Goal: Task Accomplishment & Management: Use online tool/utility

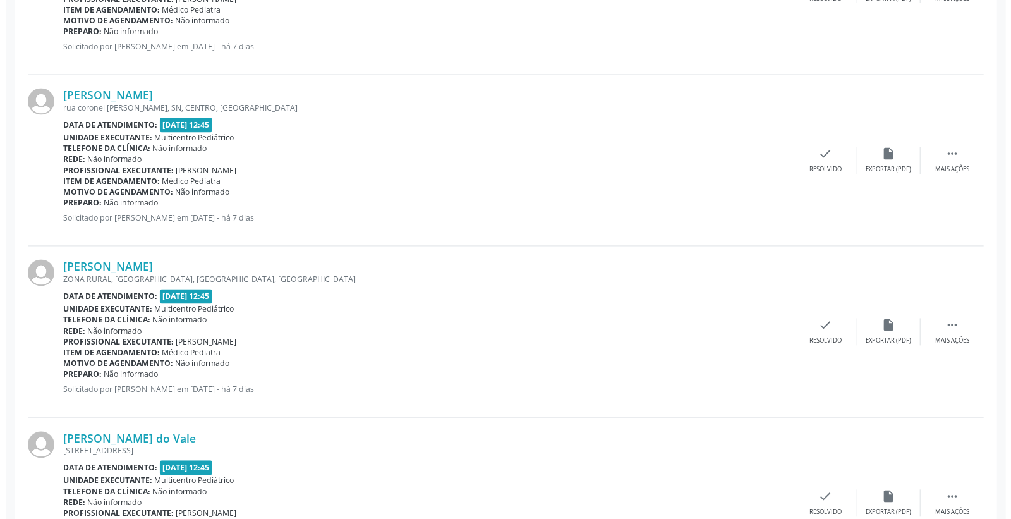
scroll to position [1474, 0]
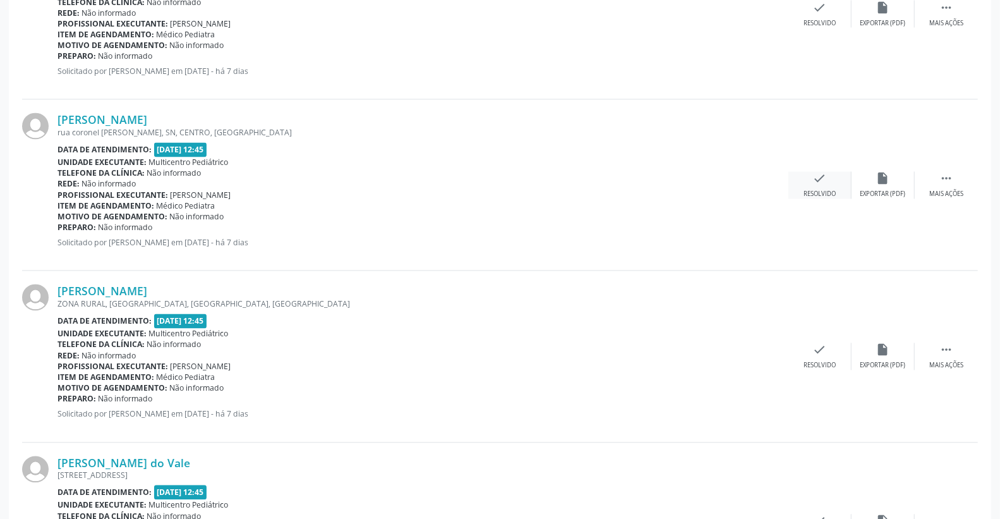
click at [821, 183] on icon "check" at bounding box center [820, 179] width 14 height 14
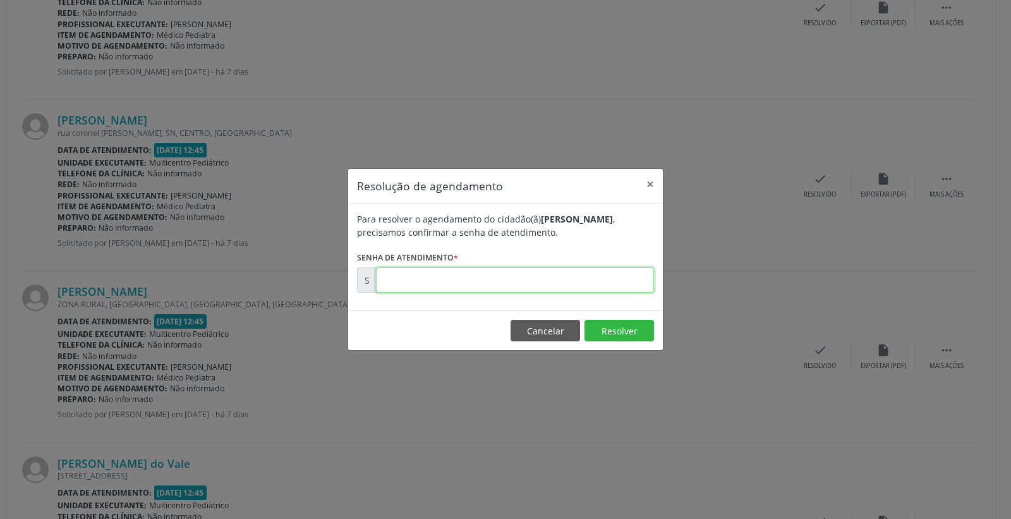
click at [607, 281] on input "text" at bounding box center [515, 279] width 278 height 25
type input "00174281"
click at [621, 325] on button "Resolver" at bounding box center [618, 330] width 69 height 21
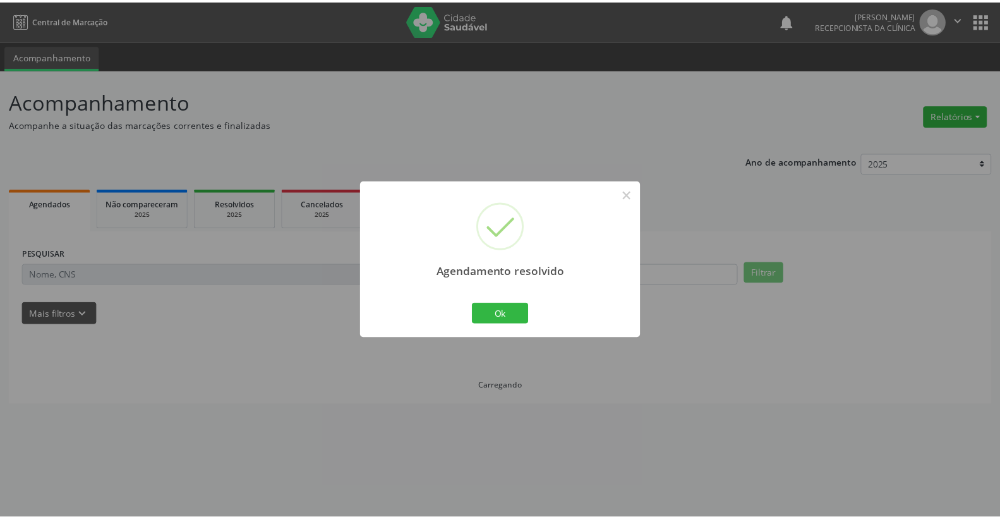
scroll to position [0, 0]
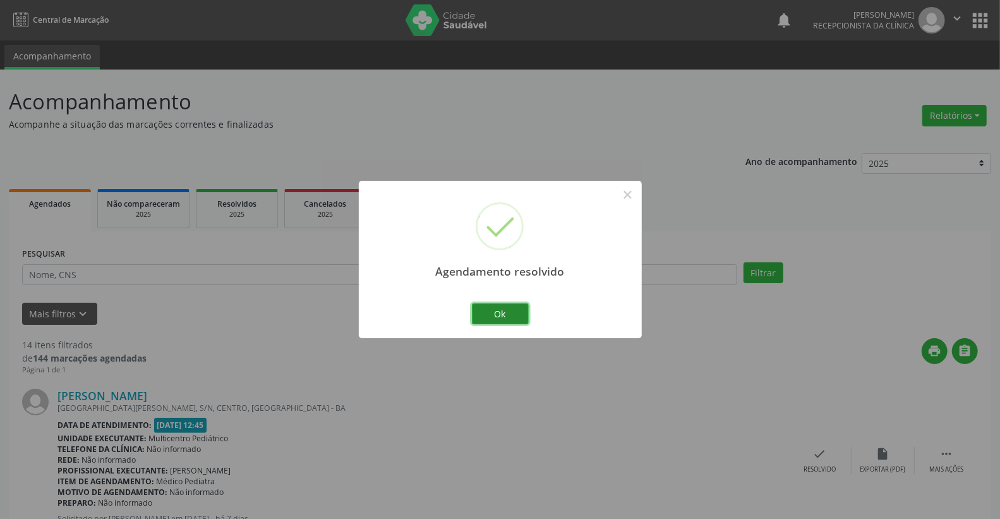
click at [485, 316] on button "Ok" at bounding box center [500, 313] width 57 height 21
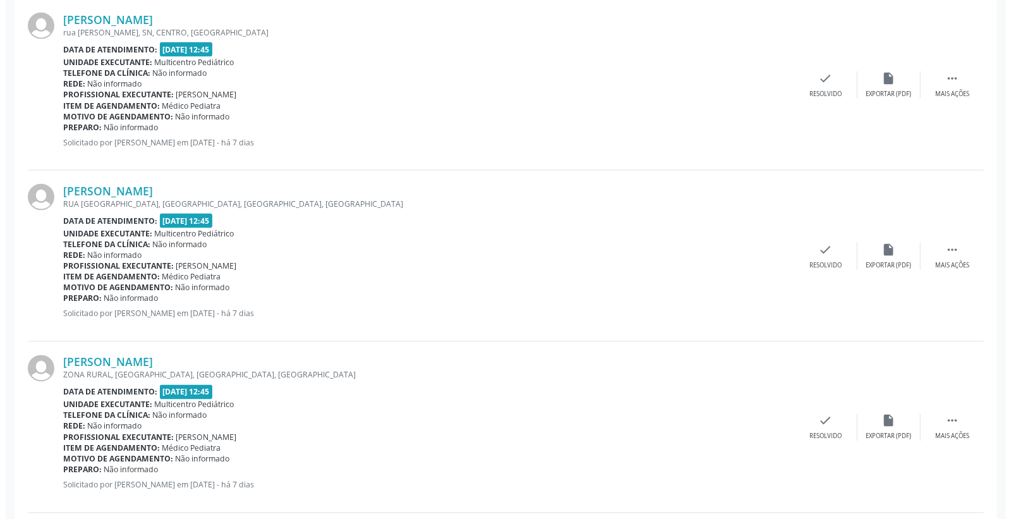
scroll to position [1263, 0]
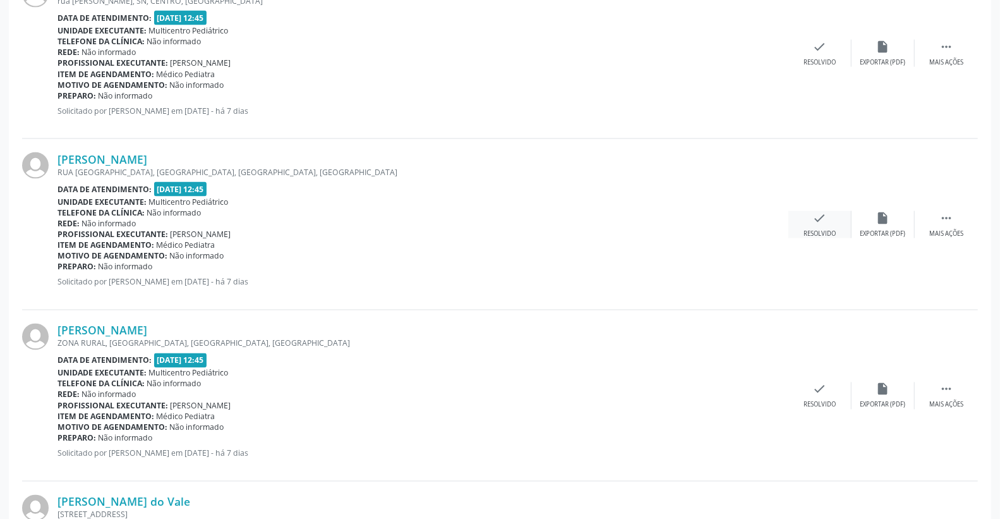
click at [812, 212] on div "check Resolvido" at bounding box center [819, 224] width 63 height 27
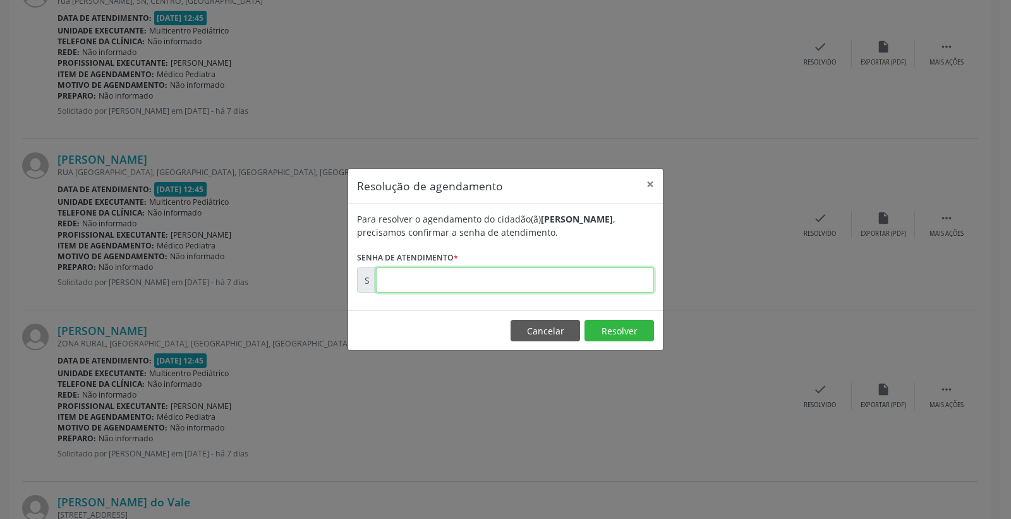
click at [616, 281] on input "text" at bounding box center [515, 279] width 278 height 25
type input "00174279"
click at [614, 332] on button "Resolver" at bounding box center [618, 330] width 69 height 21
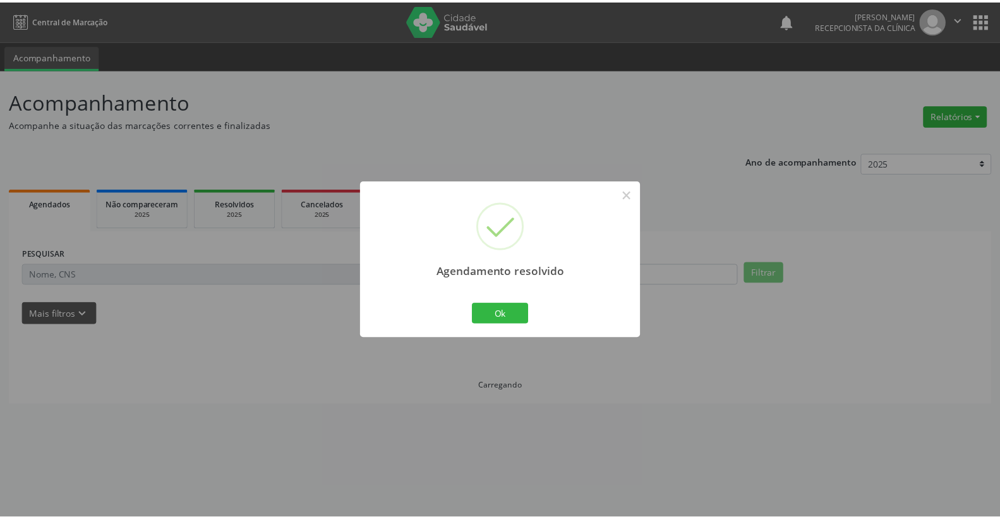
scroll to position [0, 0]
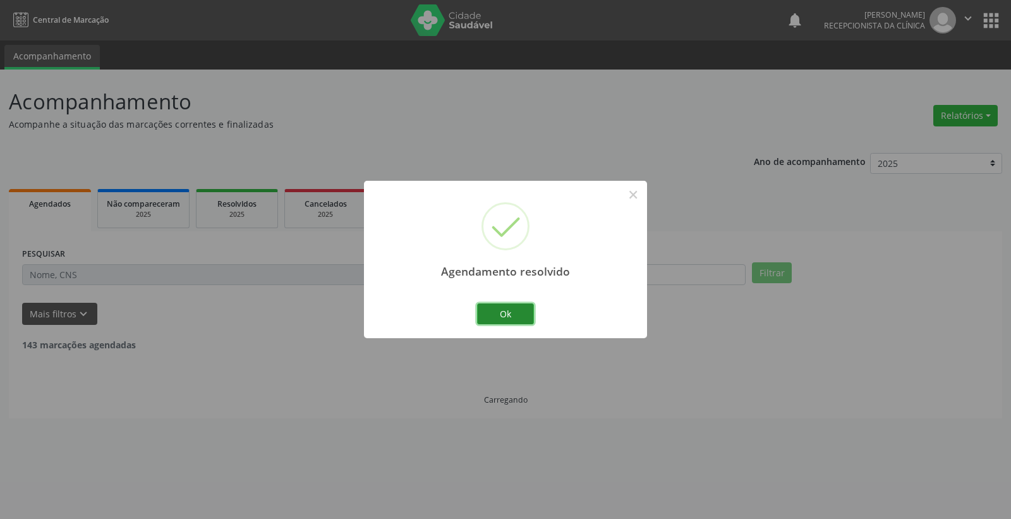
drag, startPoint x: 506, startPoint y: 324, endPoint x: 498, endPoint y: 317, distance: 10.8
click at [502, 320] on button "Ok" at bounding box center [505, 313] width 57 height 21
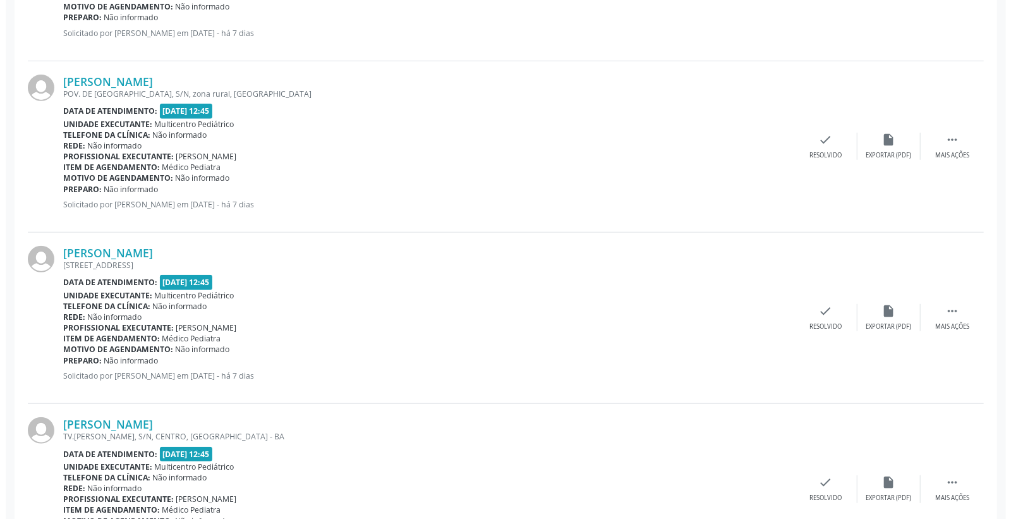
scroll to position [491, 0]
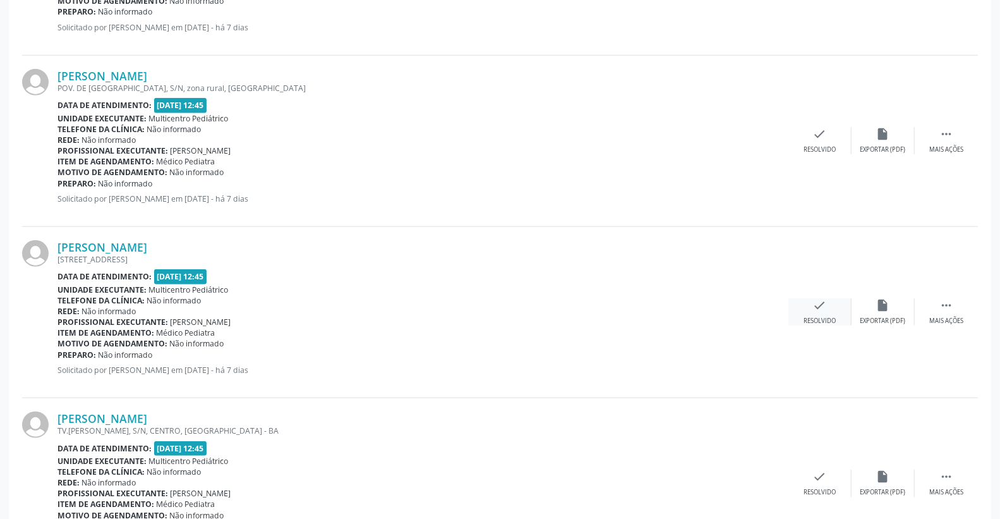
click at [822, 303] on icon "check" at bounding box center [820, 305] width 14 height 14
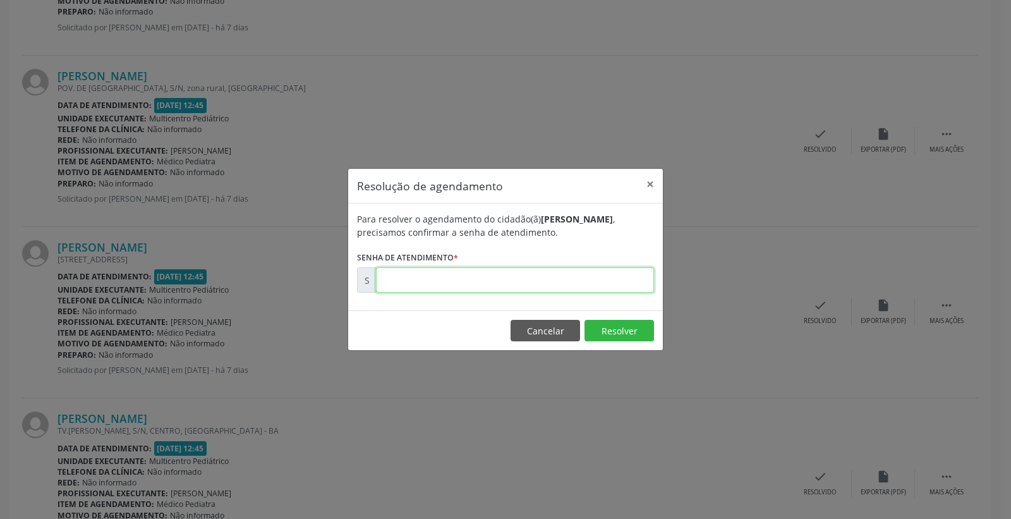
click at [560, 286] on input "text" at bounding box center [515, 279] width 278 height 25
type input "00174261"
click at [616, 335] on button "Resolver" at bounding box center [618, 330] width 69 height 21
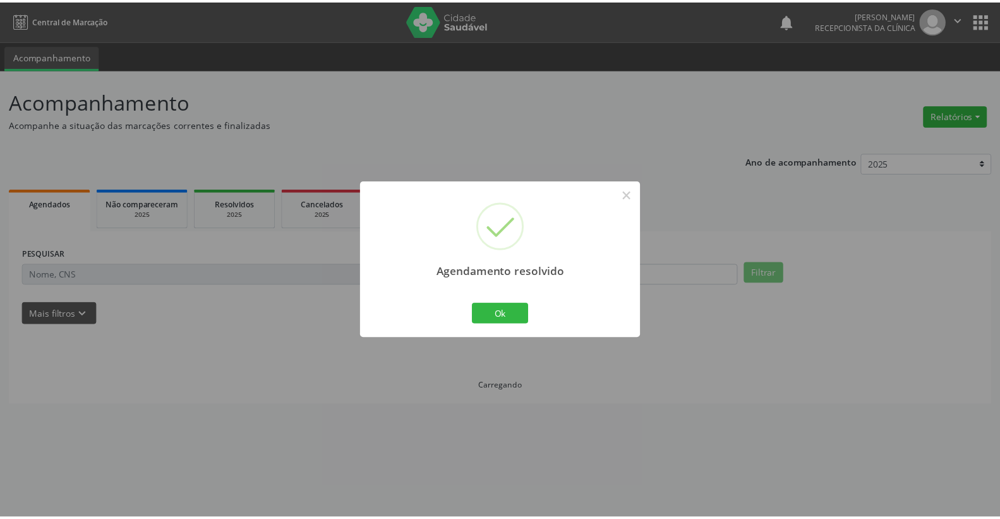
scroll to position [0, 0]
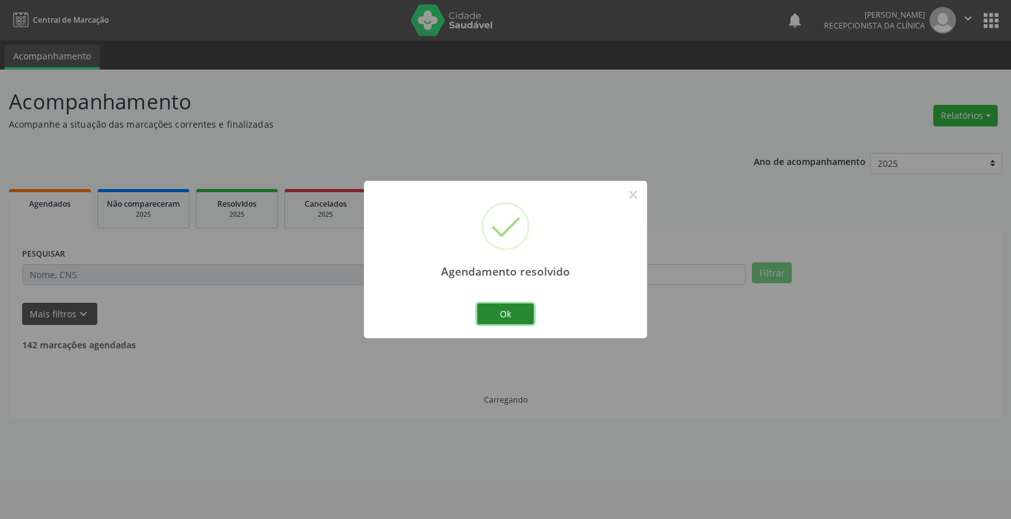
click at [526, 318] on button "Ok" at bounding box center [505, 313] width 57 height 21
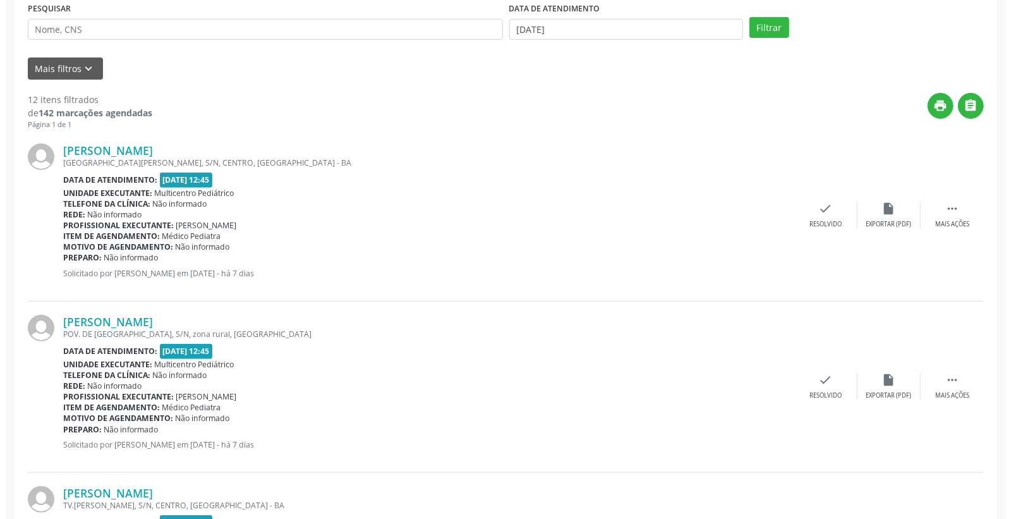
scroll to position [280, 0]
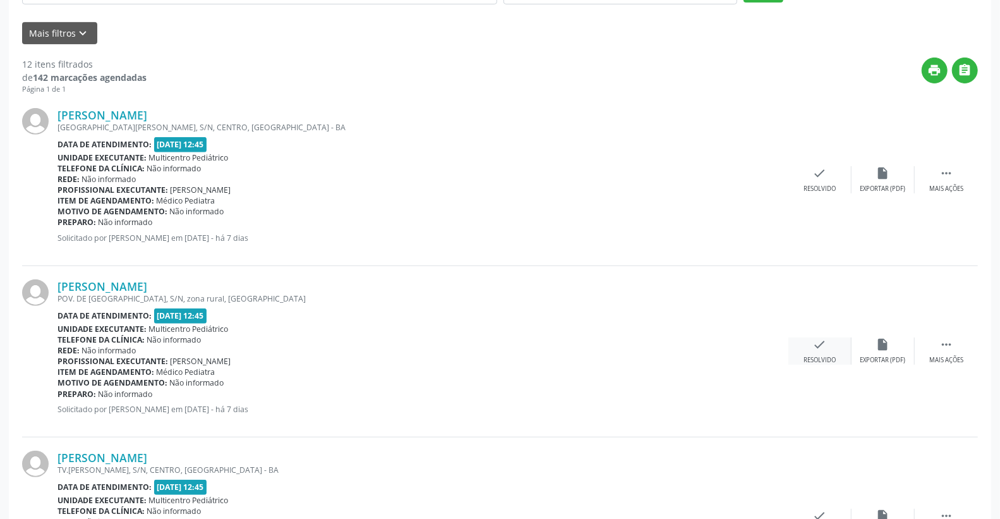
click at [822, 337] on icon "check" at bounding box center [820, 344] width 14 height 14
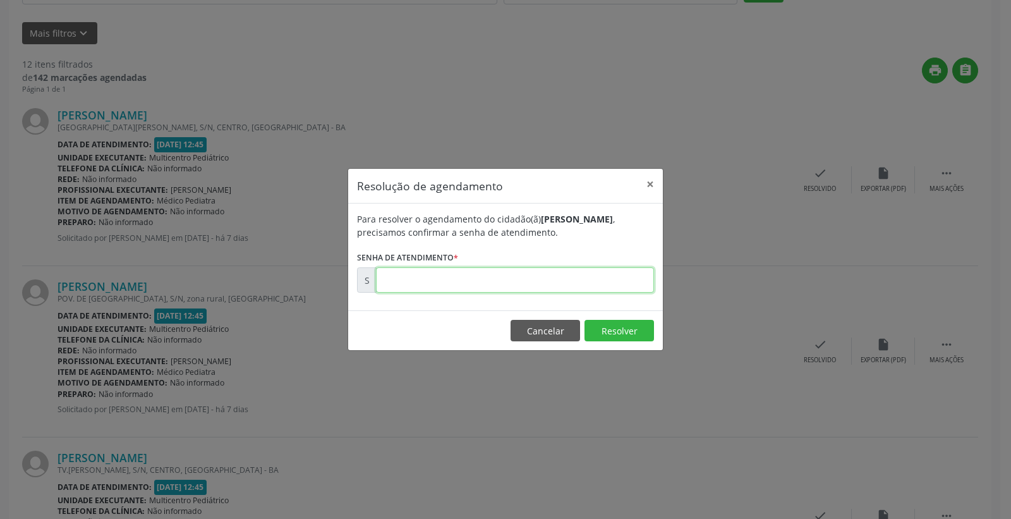
click at [598, 286] on input "text" at bounding box center [515, 279] width 278 height 25
type input "00174250"
click at [602, 325] on button "Resolver" at bounding box center [618, 330] width 69 height 21
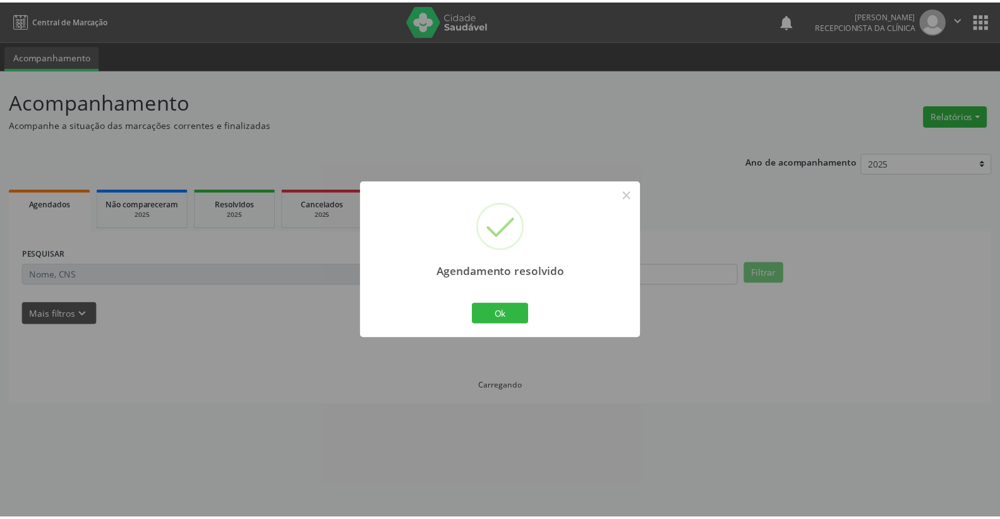
scroll to position [0, 0]
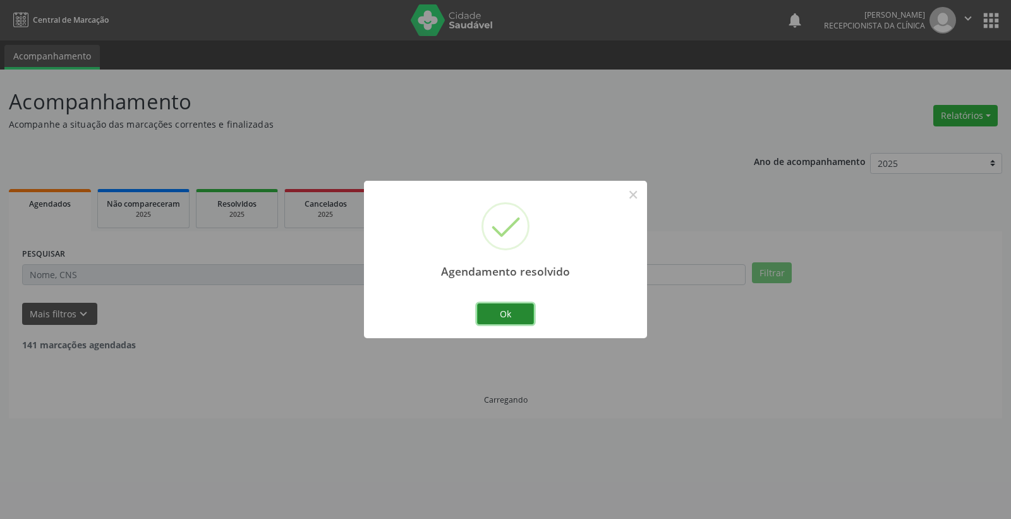
click at [520, 307] on button "Ok" at bounding box center [505, 313] width 57 height 21
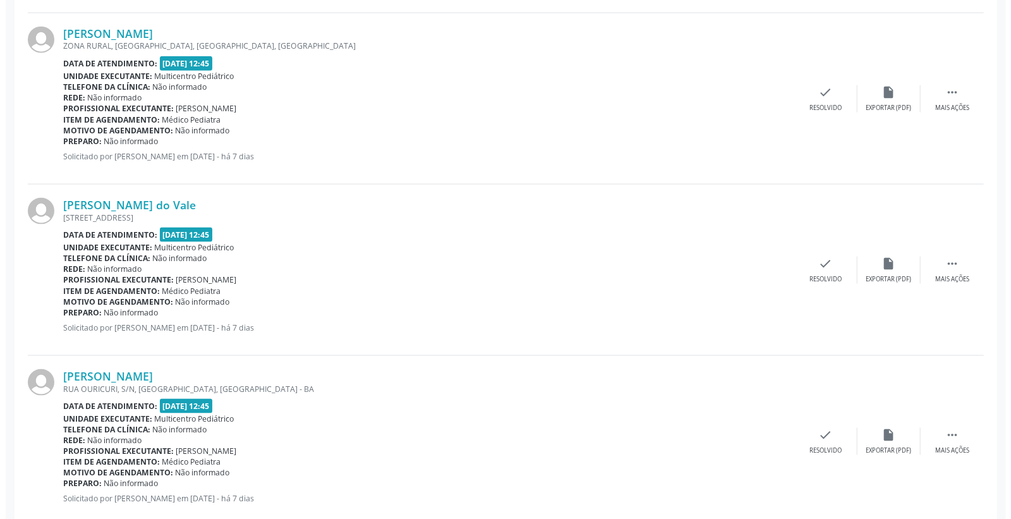
scroll to position [1052, 0]
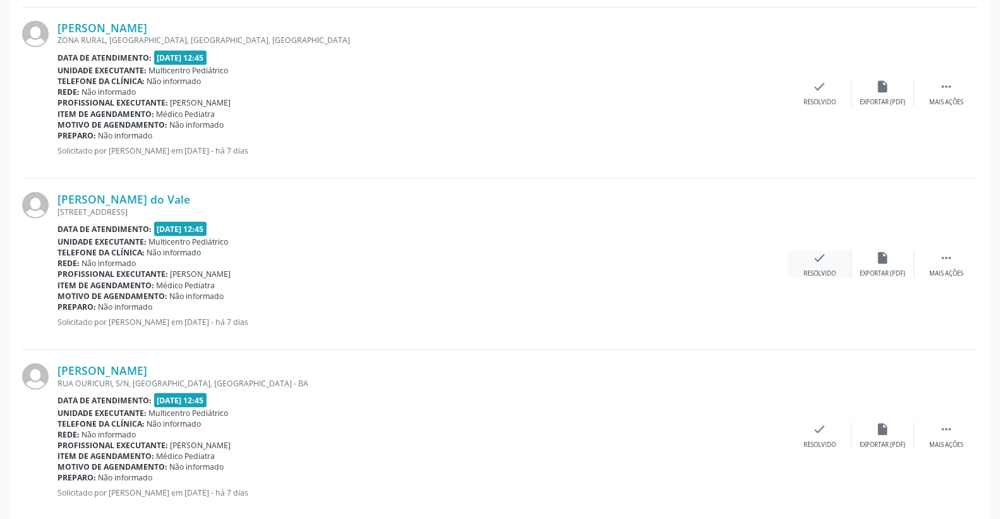
click at [821, 261] on icon "check" at bounding box center [820, 258] width 14 height 14
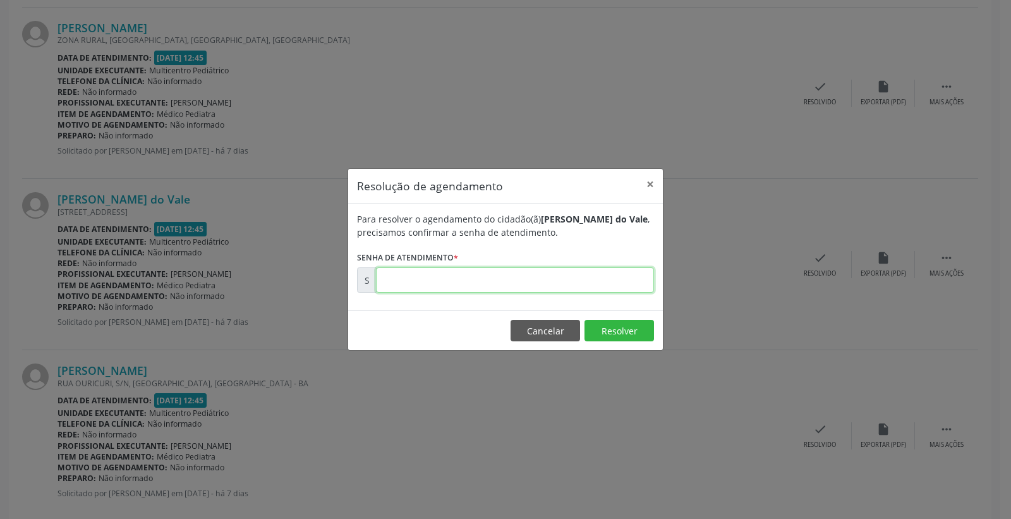
click at [626, 287] on input "text" at bounding box center [515, 279] width 278 height 25
type input "00174291"
click at [623, 320] on button "Resolver" at bounding box center [618, 330] width 69 height 21
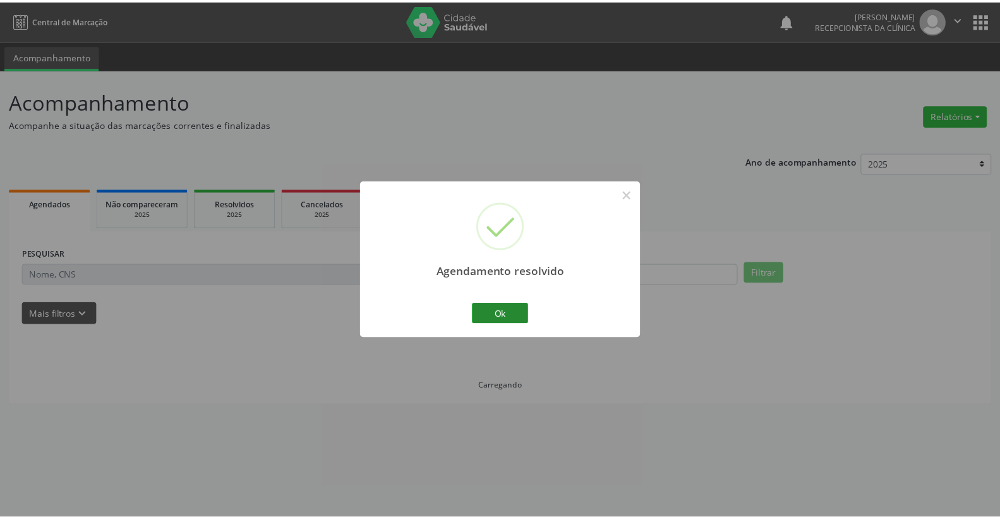
scroll to position [0, 0]
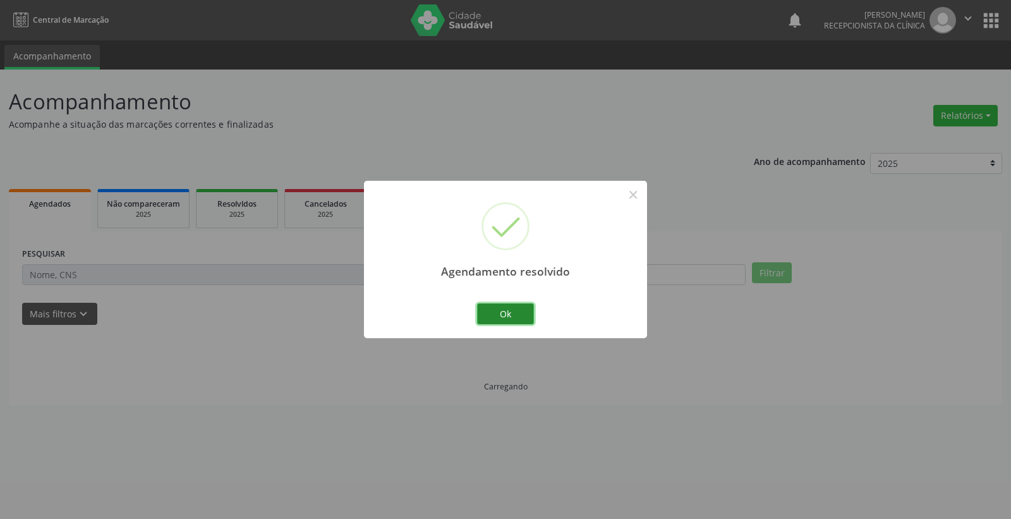
click at [522, 316] on button "Ok" at bounding box center [505, 313] width 57 height 21
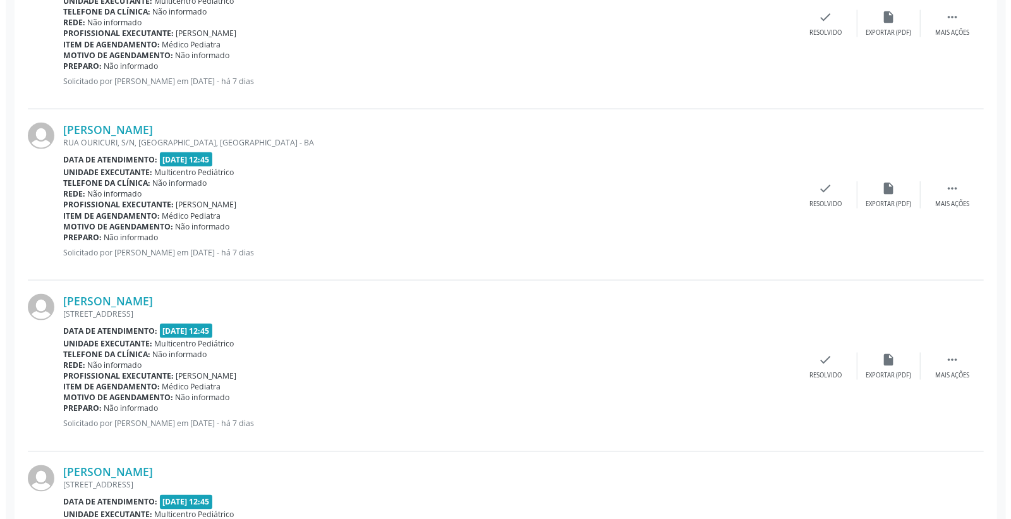
scroll to position [1122, 0]
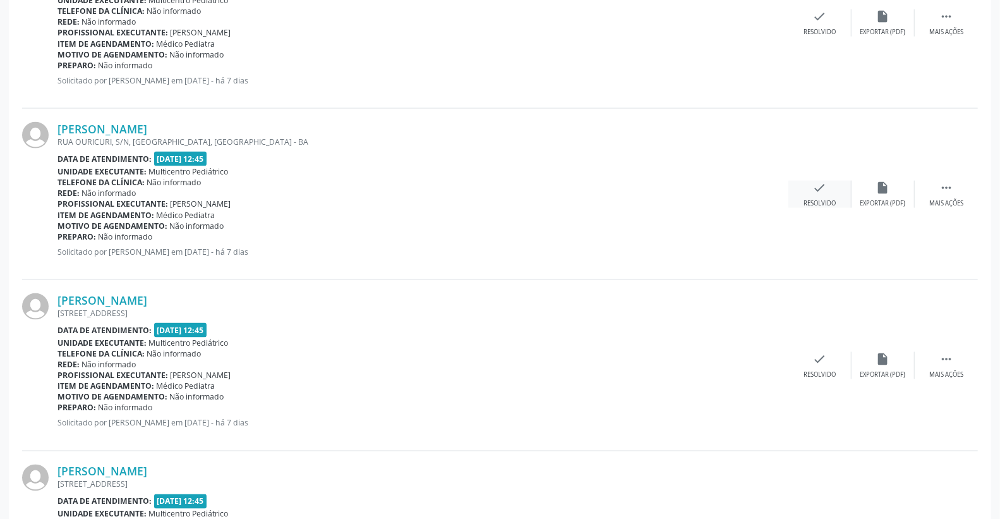
click at [826, 199] on div "Resolvido" at bounding box center [819, 203] width 32 height 9
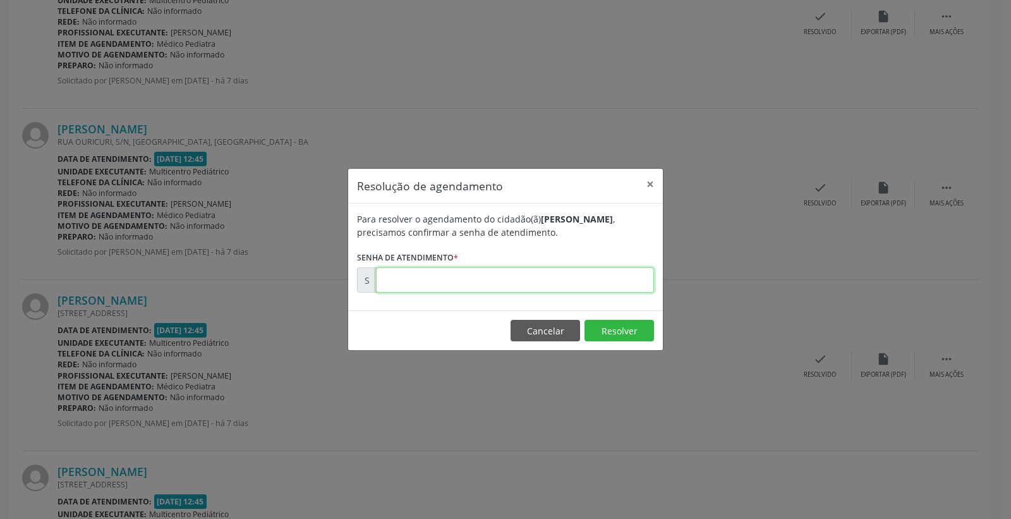
click at [597, 289] on input "text" at bounding box center [515, 279] width 278 height 25
type input "00174304"
click at [601, 331] on button "Resolver" at bounding box center [618, 330] width 69 height 21
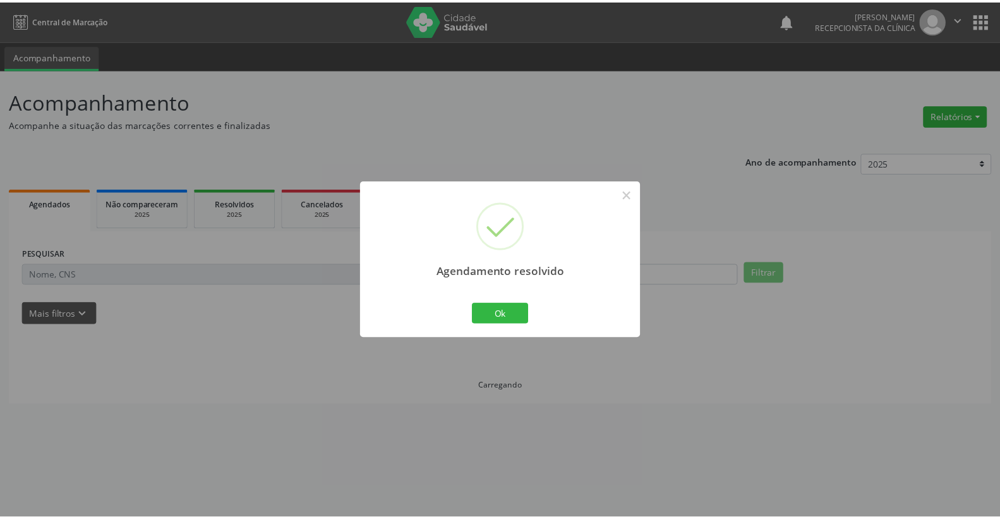
scroll to position [0, 0]
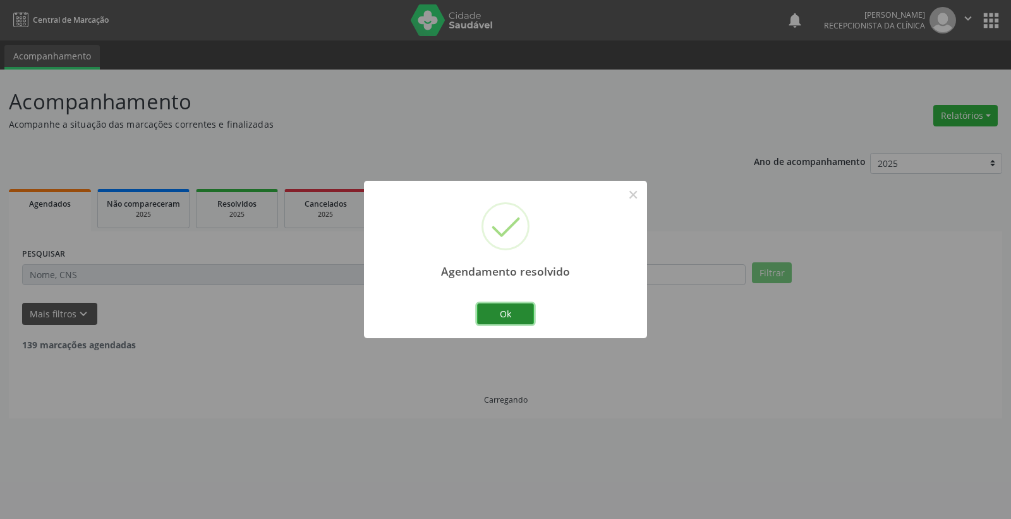
click at [525, 311] on button "Ok" at bounding box center [505, 313] width 57 height 21
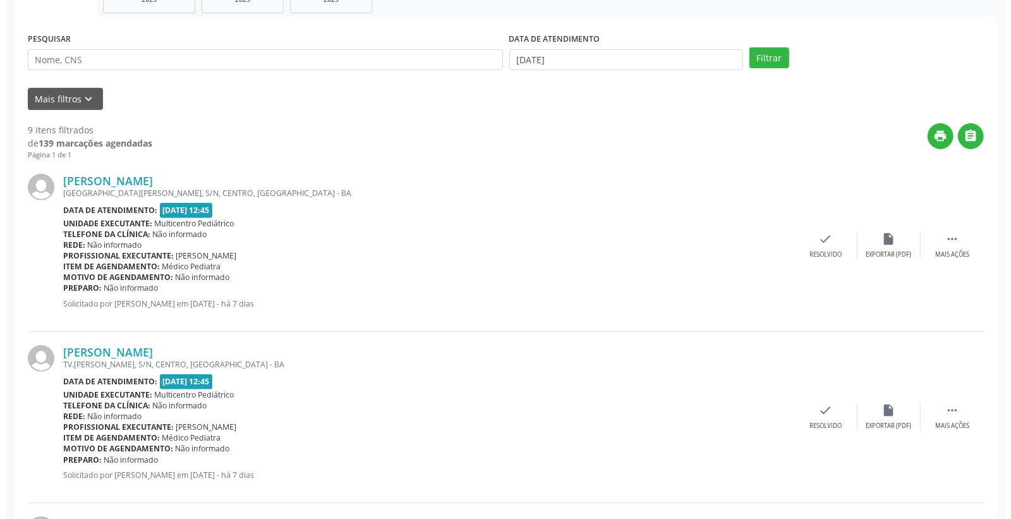
scroll to position [210, 0]
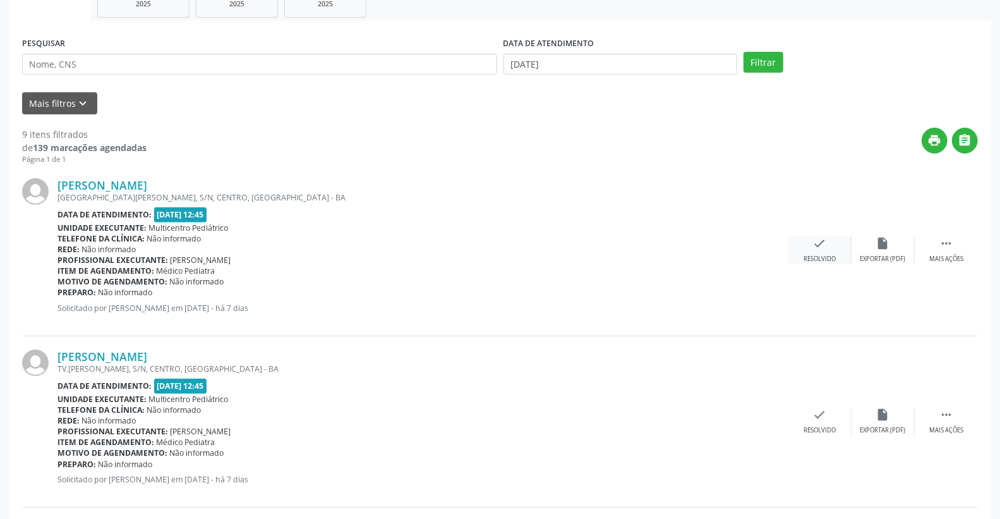
click at [824, 241] on icon "check" at bounding box center [820, 243] width 14 height 14
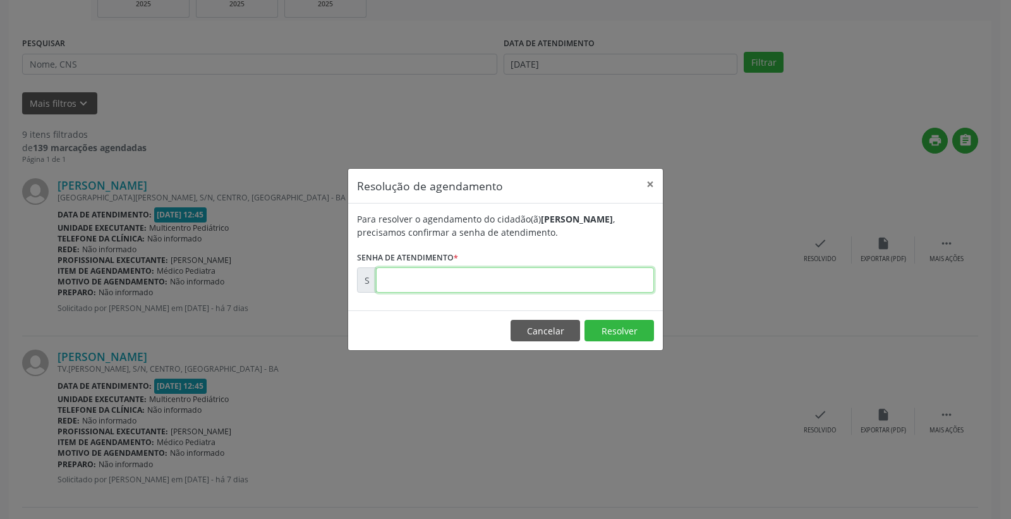
click at [601, 284] on input "text" at bounding box center [515, 279] width 278 height 25
type input "00174241"
click at [609, 334] on button "Resolver" at bounding box center [618, 330] width 69 height 21
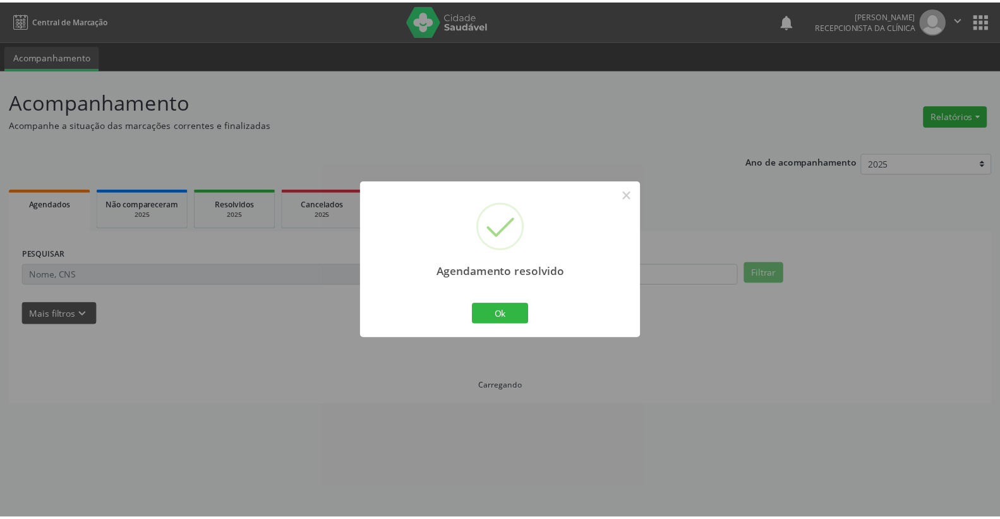
scroll to position [0, 0]
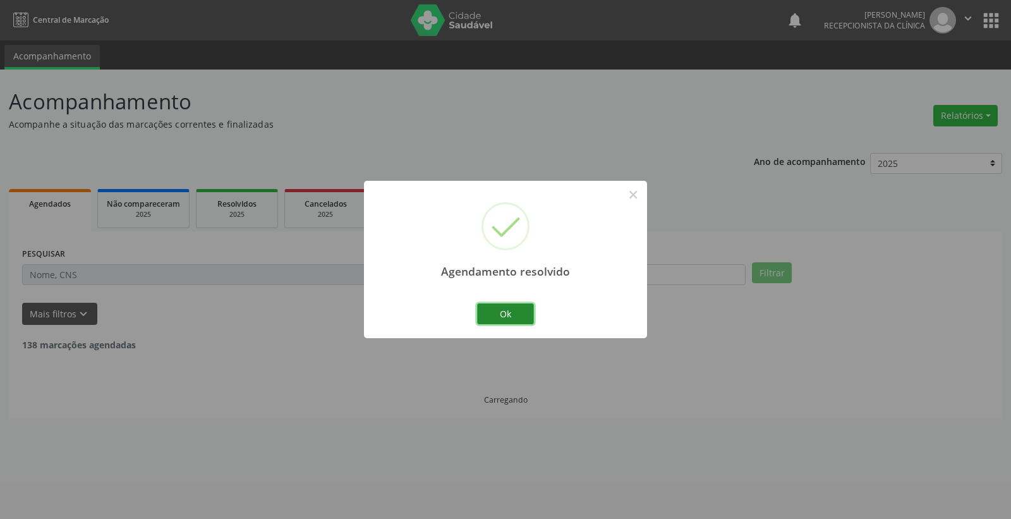
click at [527, 316] on button "Ok" at bounding box center [505, 313] width 57 height 21
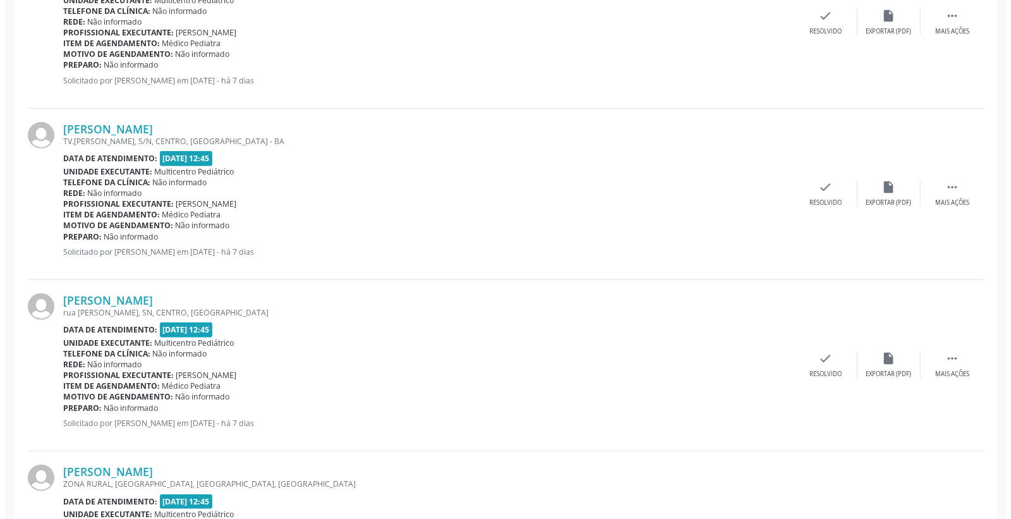
scroll to position [491, 0]
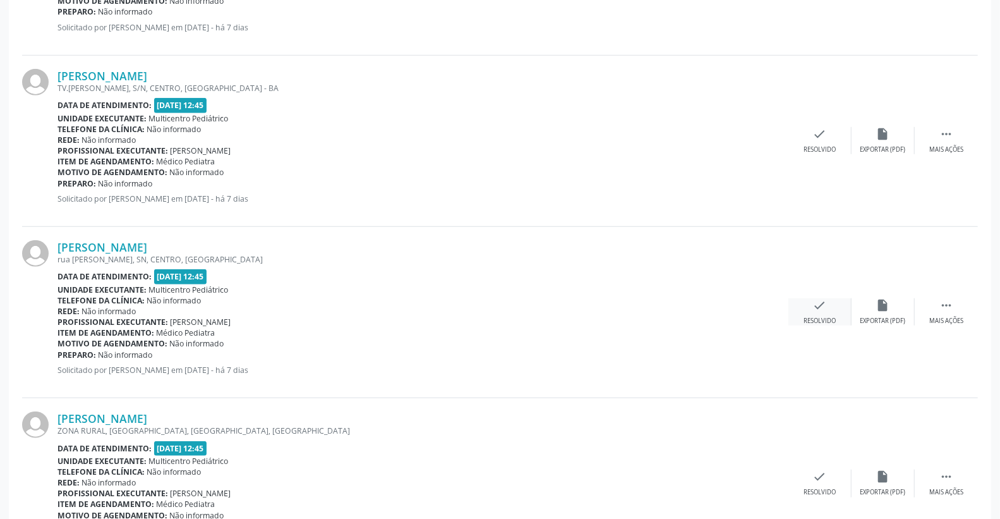
click at [815, 308] on icon "check" at bounding box center [820, 305] width 14 height 14
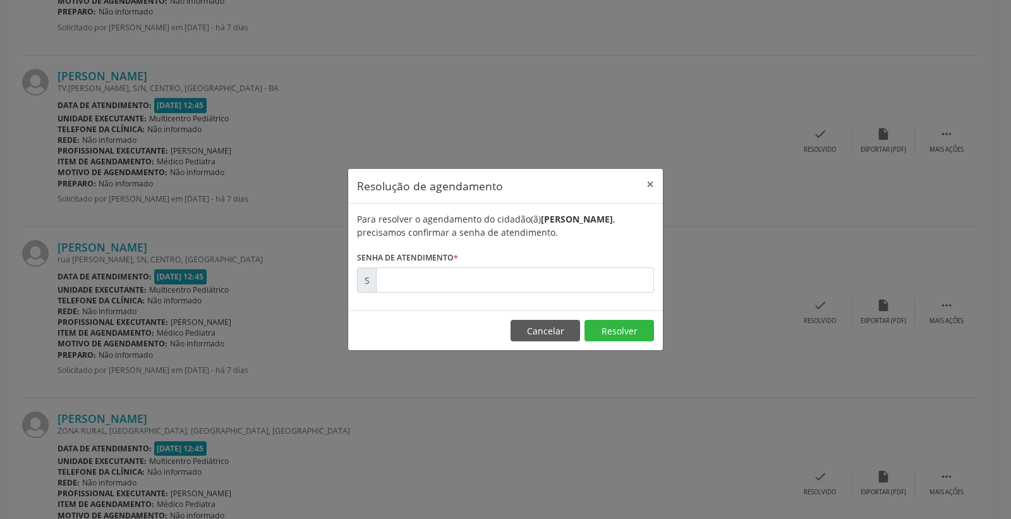
click at [617, 292] on div "Para resolver o agendamento do cidadão(ã) [PERSON_NAME] , precisamos confirmar …" at bounding box center [505, 256] width 315 height 107
click at [523, 289] on div "Para resolver o agendamento do cidadão(ã) [PERSON_NAME] , precisamos confirmar …" at bounding box center [505, 256] width 315 height 107
click at [523, 287] on input "text" at bounding box center [515, 279] width 278 height 25
type input "00174264"
click at [632, 326] on button "Resolver" at bounding box center [618, 330] width 69 height 21
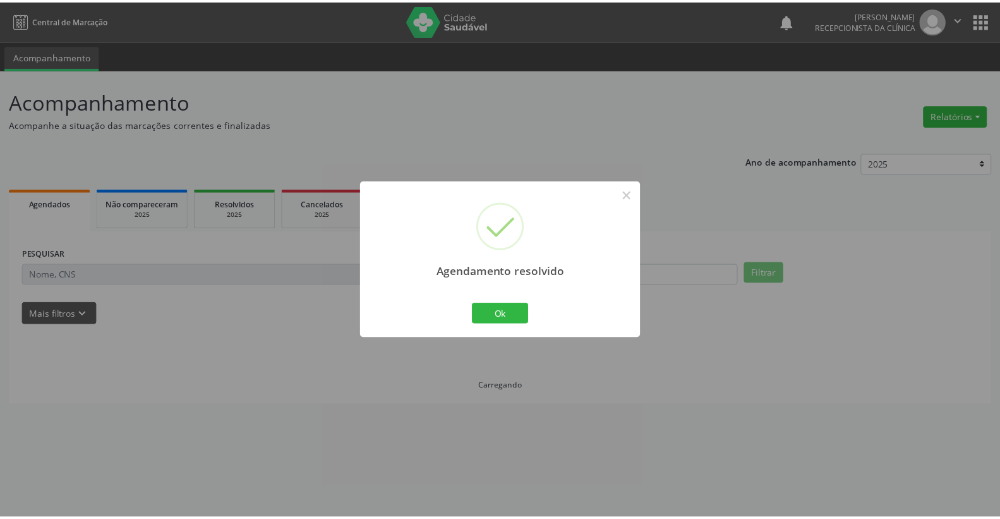
scroll to position [0, 0]
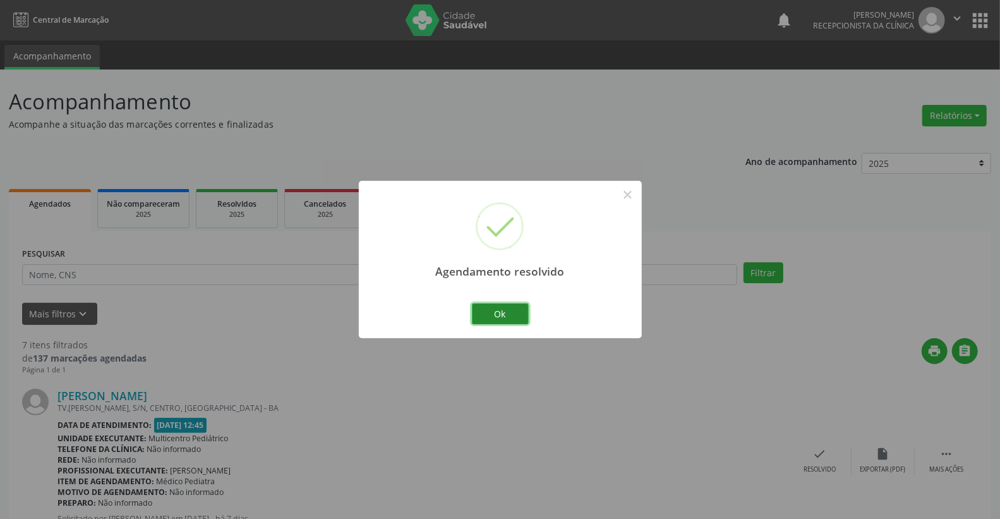
click at [505, 314] on button "Ok" at bounding box center [500, 313] width 57 height 21
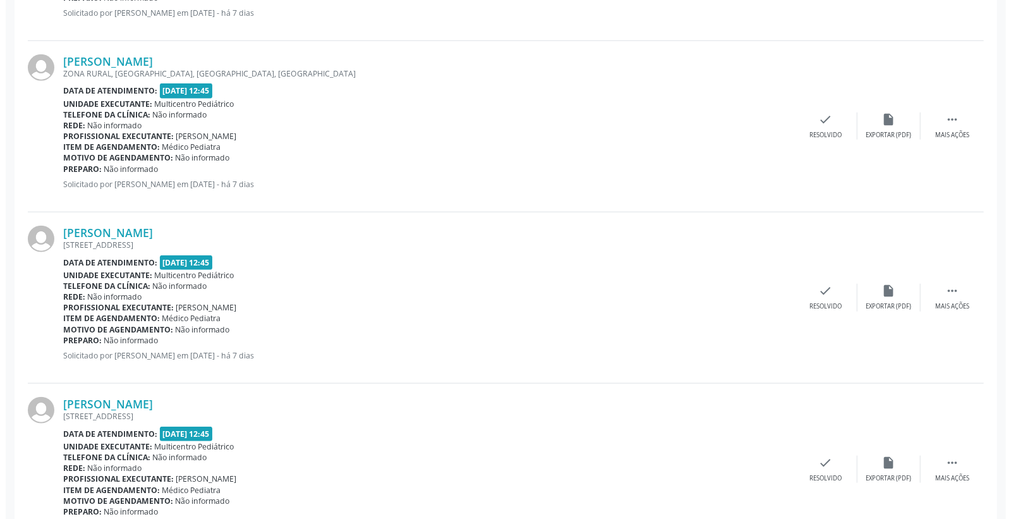
scroll to position [702, 0]
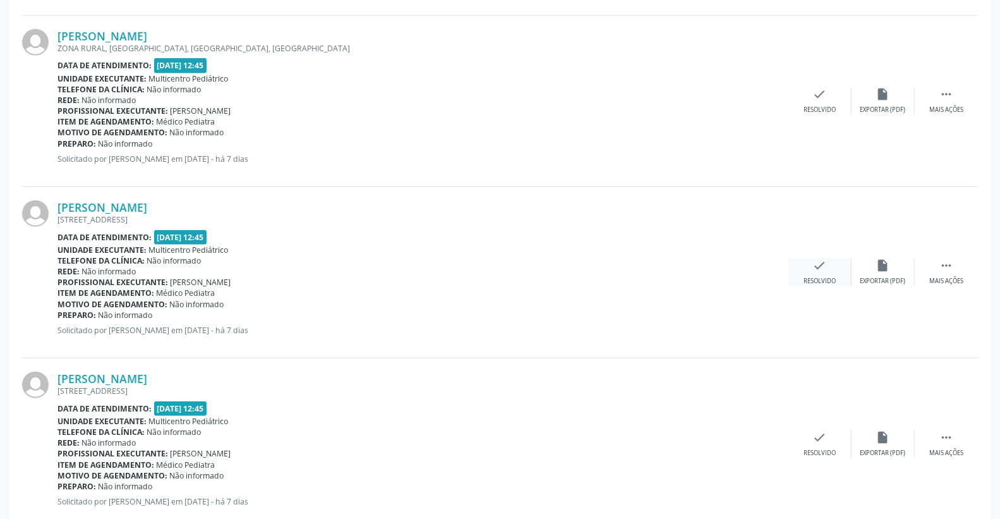
click at [825, 266] on icon "check" at bounding box center [820, 265] width 14 height 14
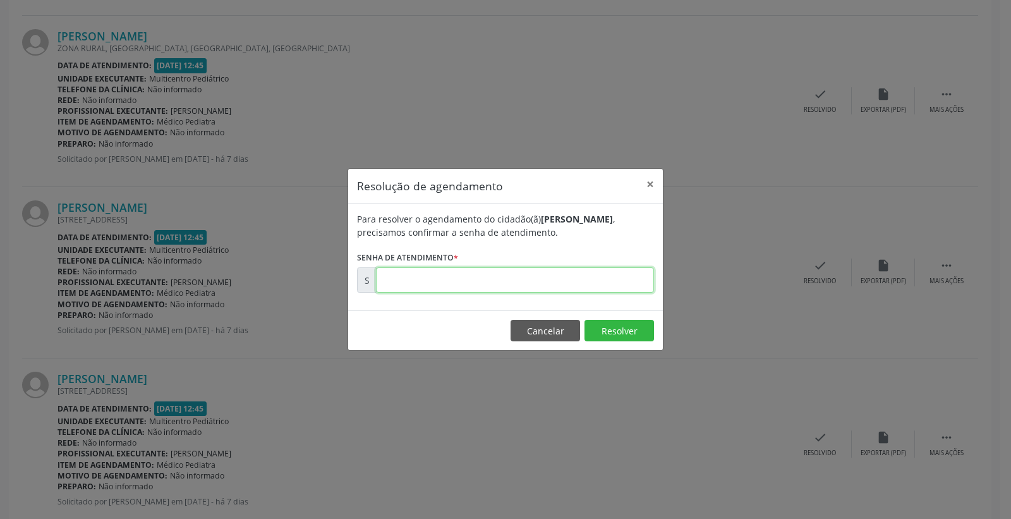
click at [615, 283] on input "text" at bounding box center [515, 279] width 278 height 25
type input "00174306"
click at [613, 332] on button "Resolver" at bounding box center [618, 330] width 69 height 21
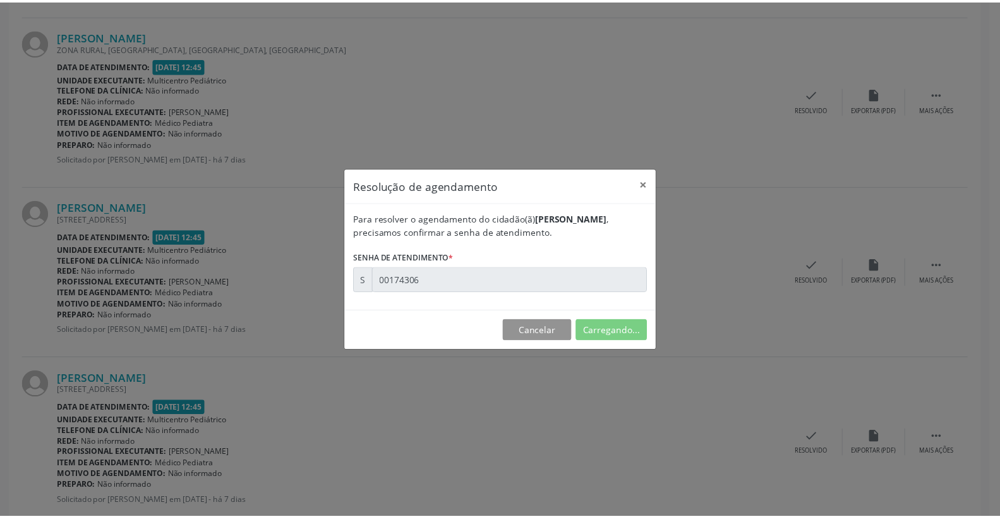
scroll to position [0, 0]
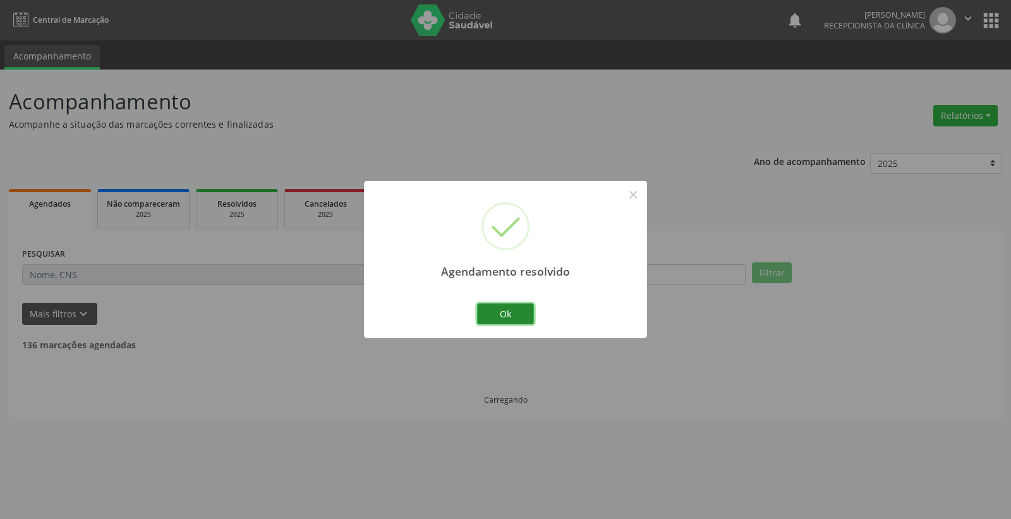
click at [516, 308] on button "Ok" at bounding box center [505, 313] width 57 height 21
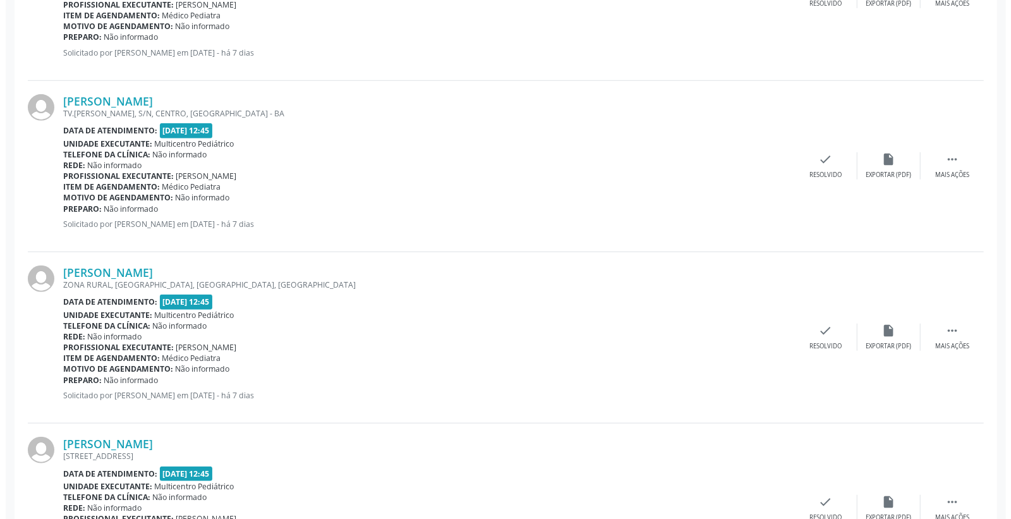
scroll to position [632, 0]
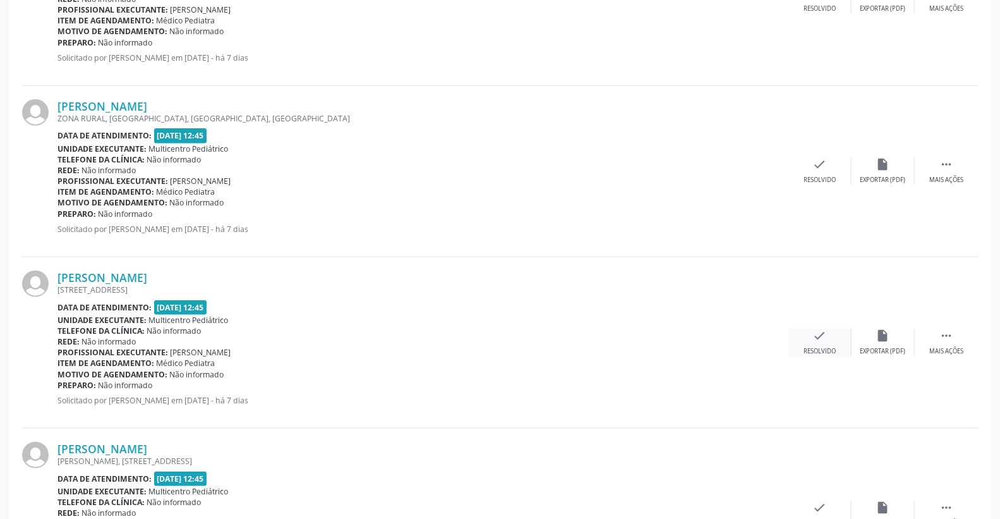
click at [811, 341] on div "check Resolvido" at bounding box center [819, 341] width 63 height 27
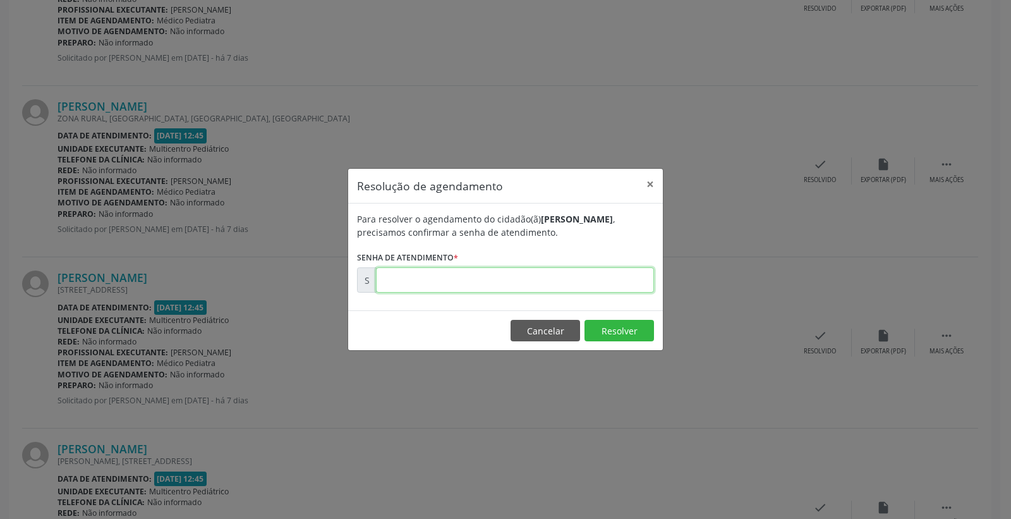
click at [624, 279] on input "text" at bounding box center [515, 279] width 278 height 25
type input "00174307"
click at [628, 339] on button "Resolver" at bounding box center [618, 330] width 69 height 21
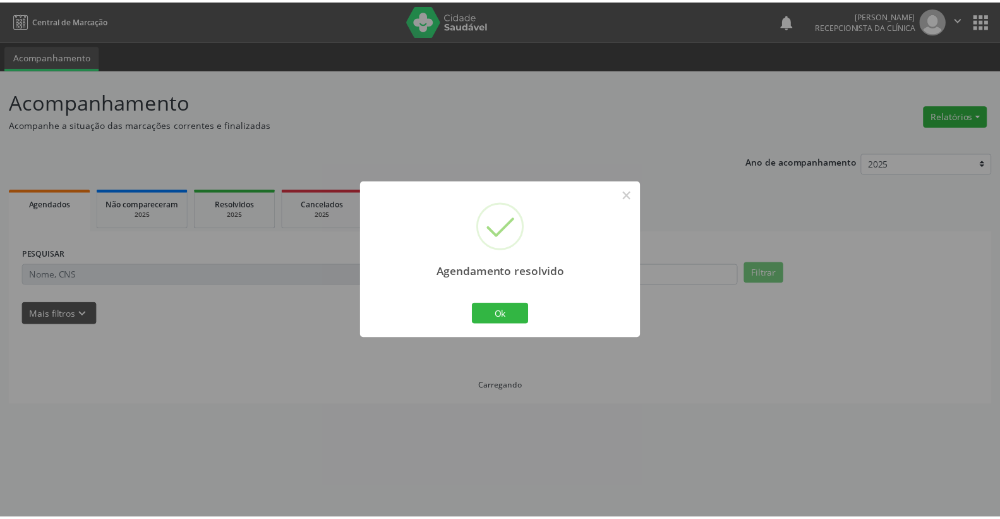
scroll to position [0, 0]
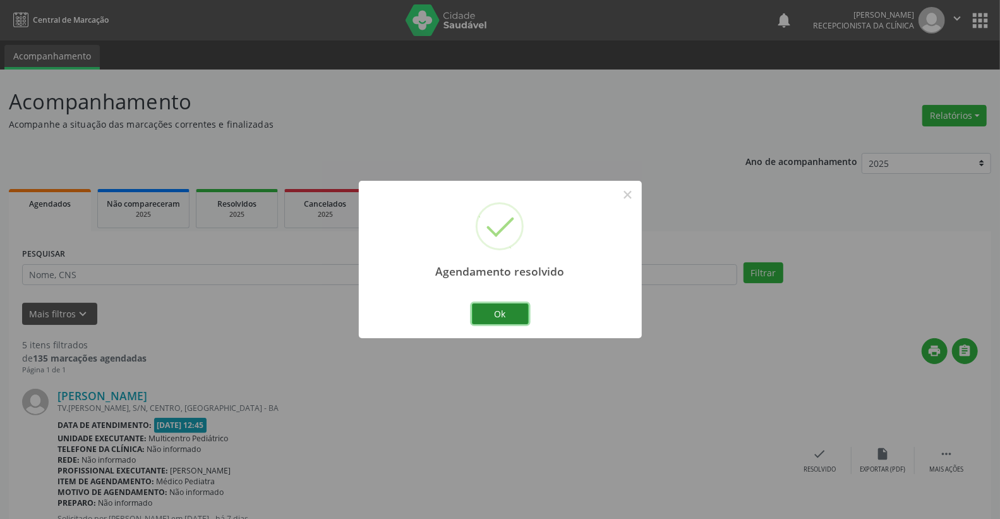
click at [497, 314] on button "Ok" at bounding box center [500, 313] width 57 height 21
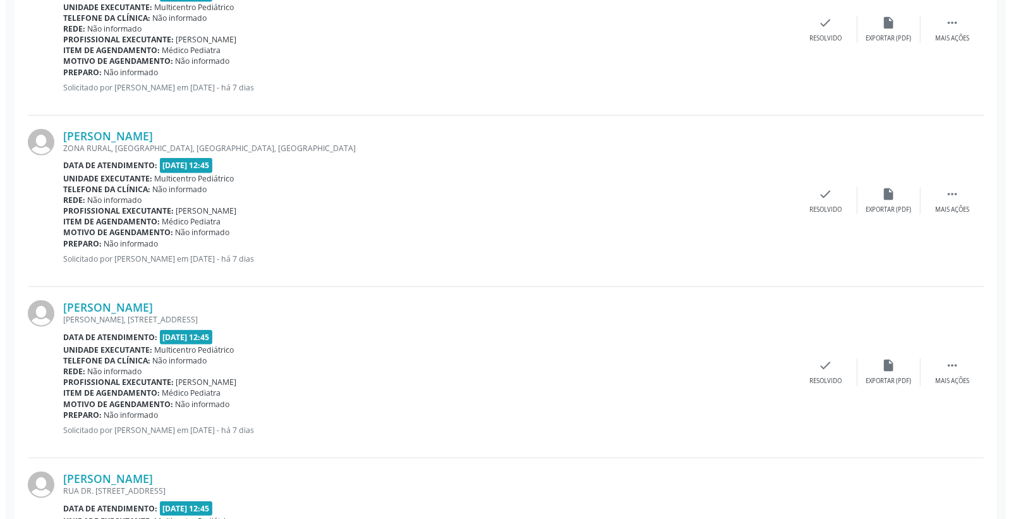
scroll to position [592, 0]
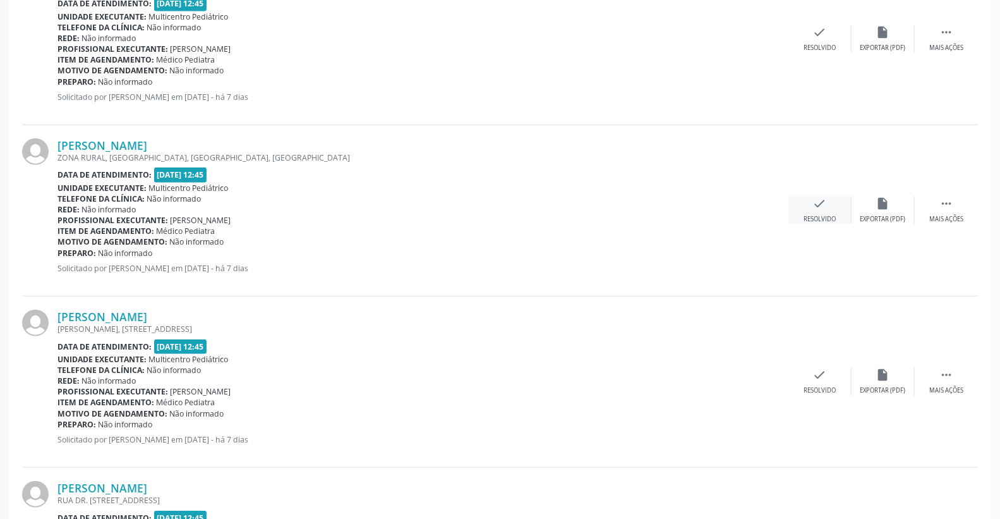
drag, startPoint x: 829, startPoint y: 207, endPoint x: 836, endPoint y: 198, distance: 11.7
click at [836, 198] on div "check Resolvido" at bounding box center [819, 209] width 63 height 27
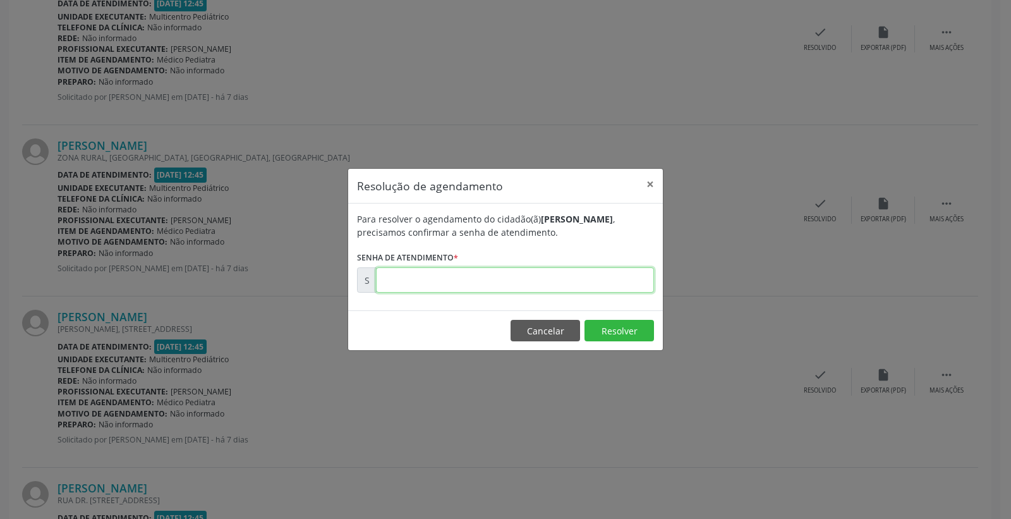
click at [504, 288] on input "text" at bounding box center [515, 279] width 278 height 25
type input "00174285"
click at [621, 326] on button "Resolver" at bounding box center [618, 330] width 69 height 21
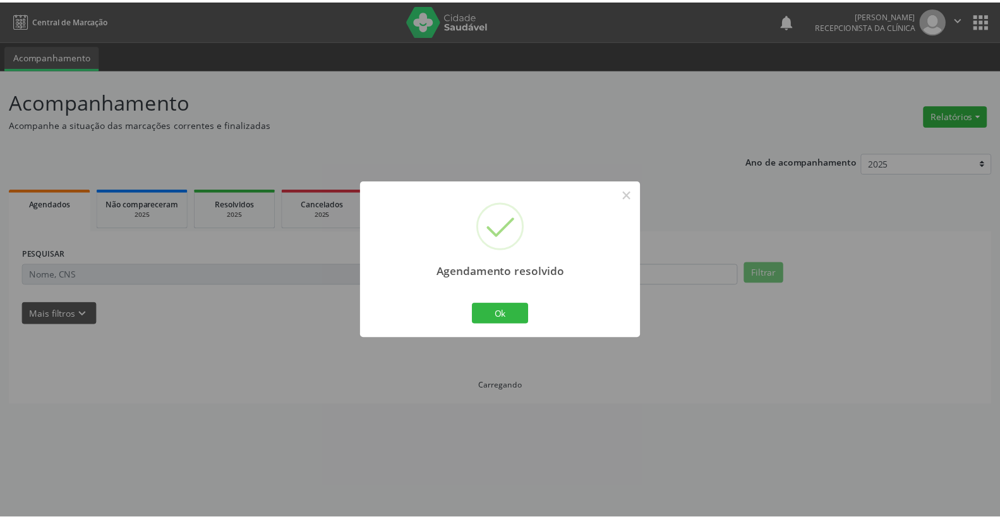
scroll to position [0, 0]
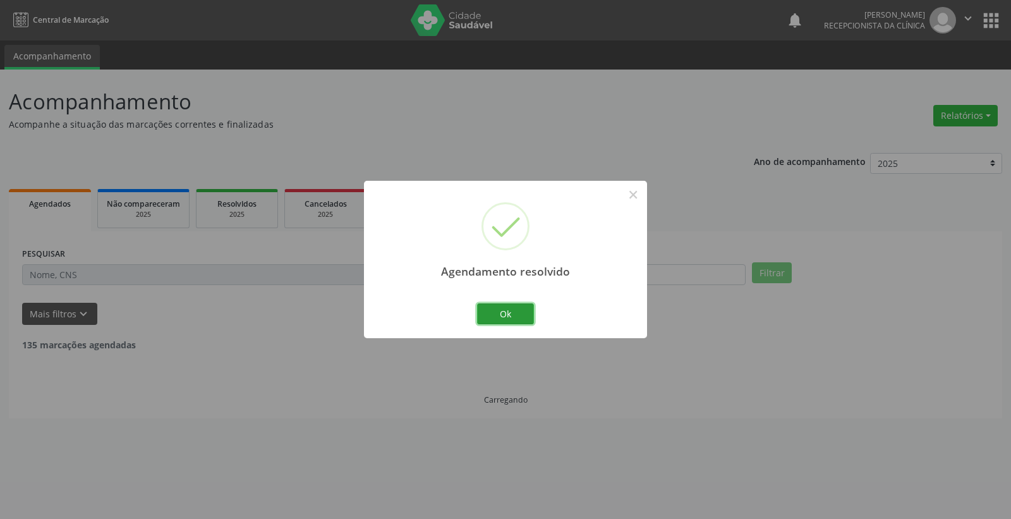
drag, startPoint x: 485, startPoint y: 311, endPoint x: 476, endPoint y: 299, distance: 14.8
click at [483, 305] on button "Ok" at bounding box center [505, 313] width 57 height 21
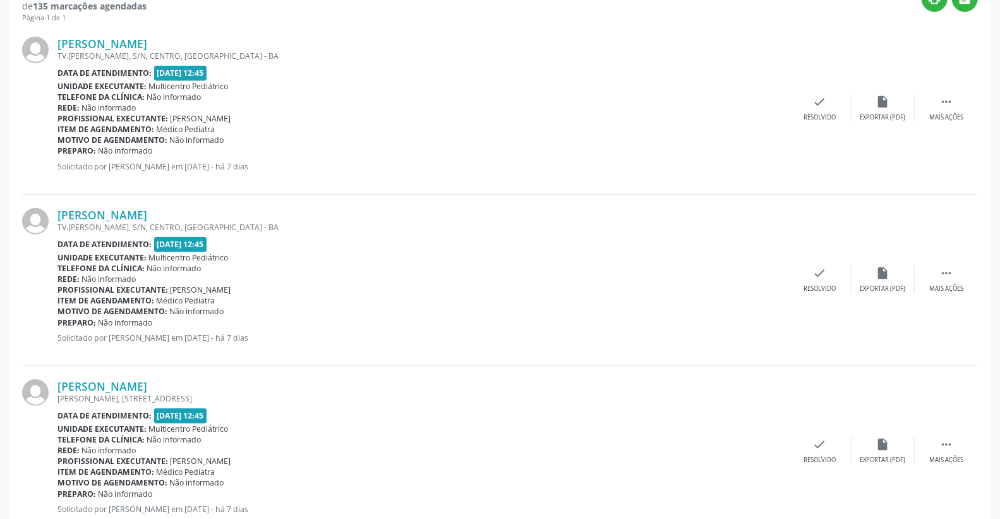
scroll to position [211, 0]
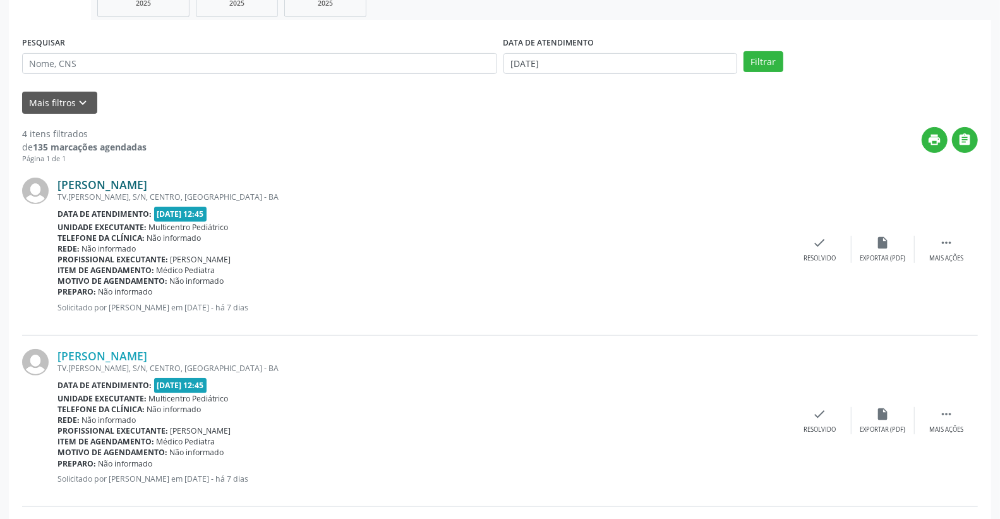
click at [144, 177] on link "[PERSON_NAME]" at bounding box center [102, 184] width 90 height 14
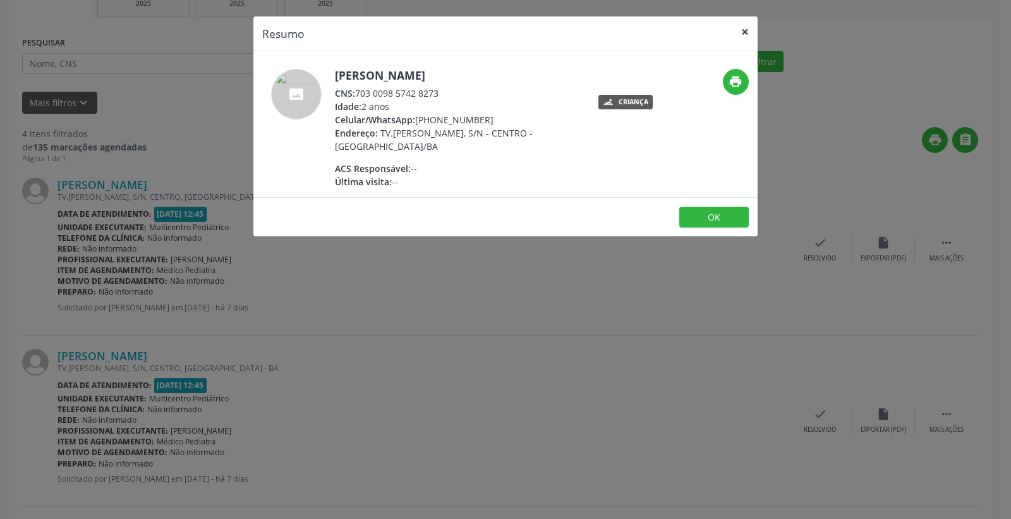
click at [746, 28] on button "×" at bounding box center [744, 31] width 25 height 31
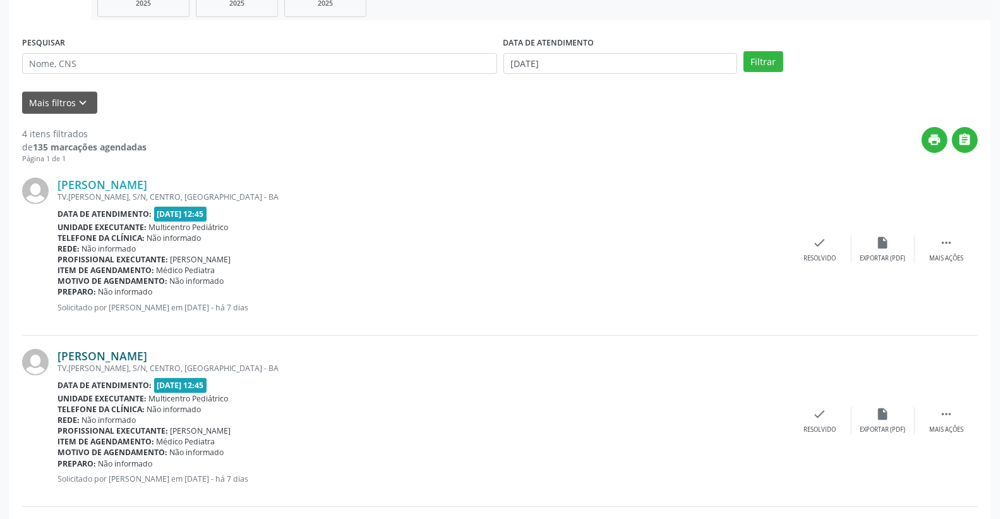
click at [131, 354] on link "[PERSON_NAME]" at bounding box center [102, 356] width 90 height 14
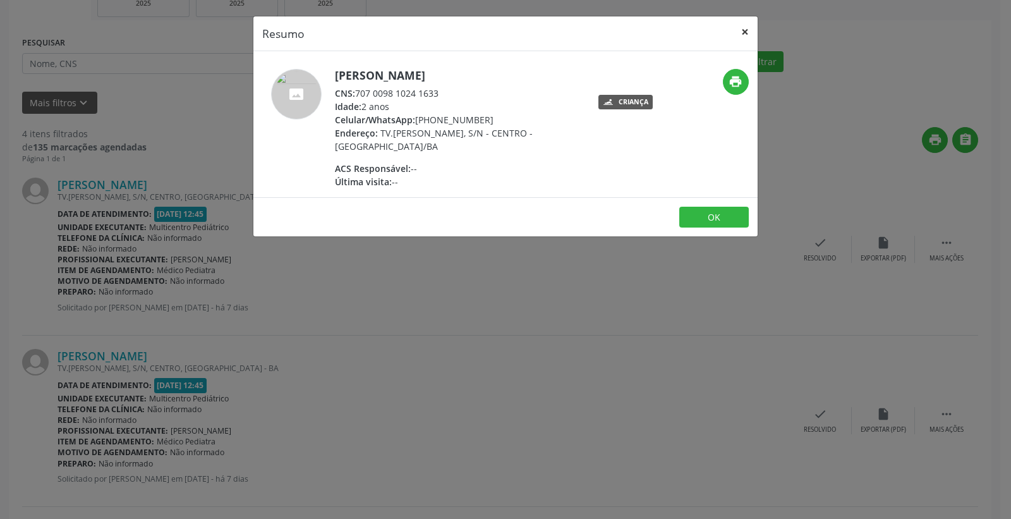
click at [744, 34] on button "×" at bounding box center [744, 31] width 25 height 31
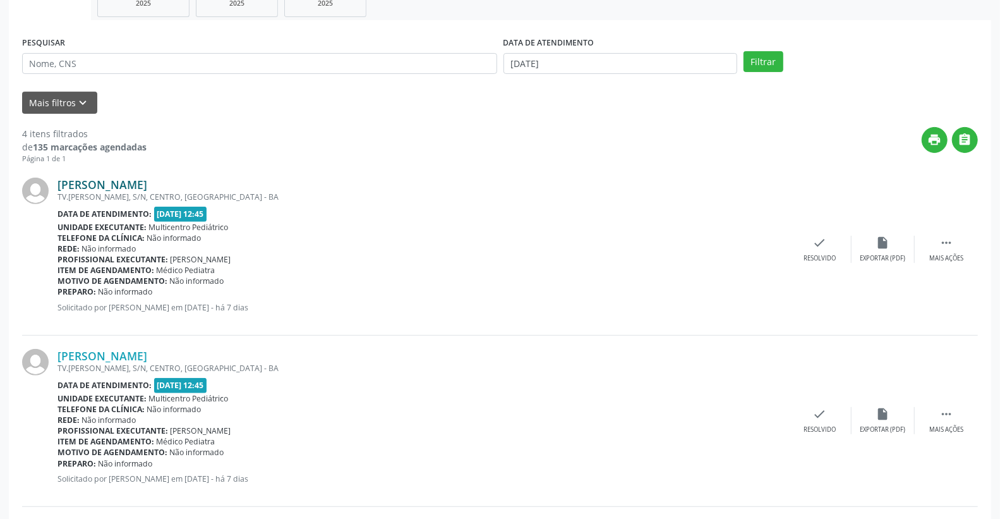
click at [138, 183] on link "[PERSON_NAME]" at bounding box center [102, 184] width 90 height 14
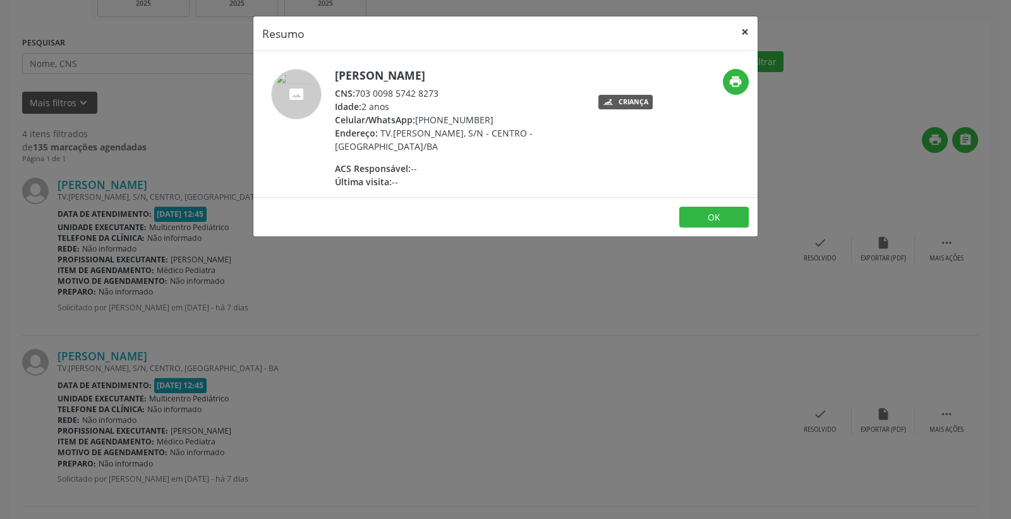
click at [741, 33] on button "×" at bounding box center [744, 31] width 25 height 31
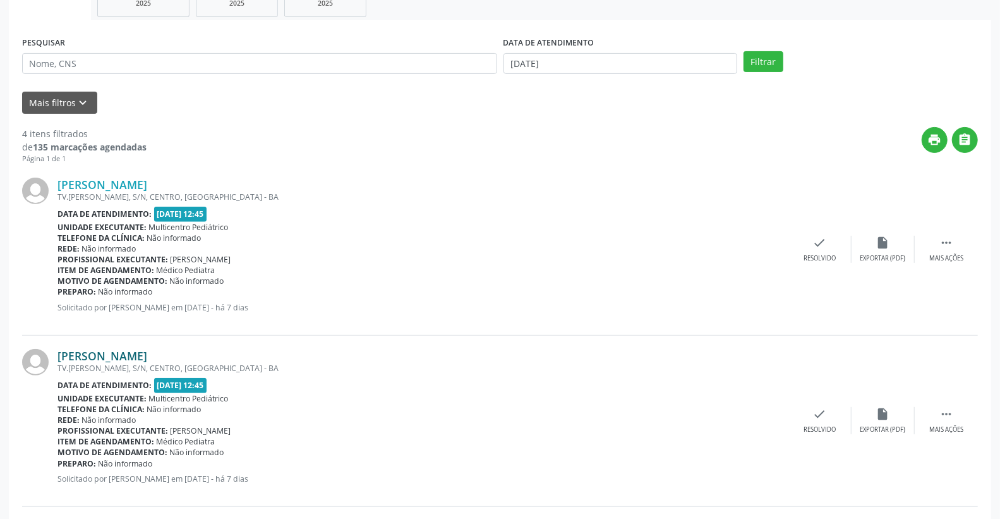
click at [147, 360] on link "[PERSON_NAME]" at bounding box center [102, 356] width 90 height 14
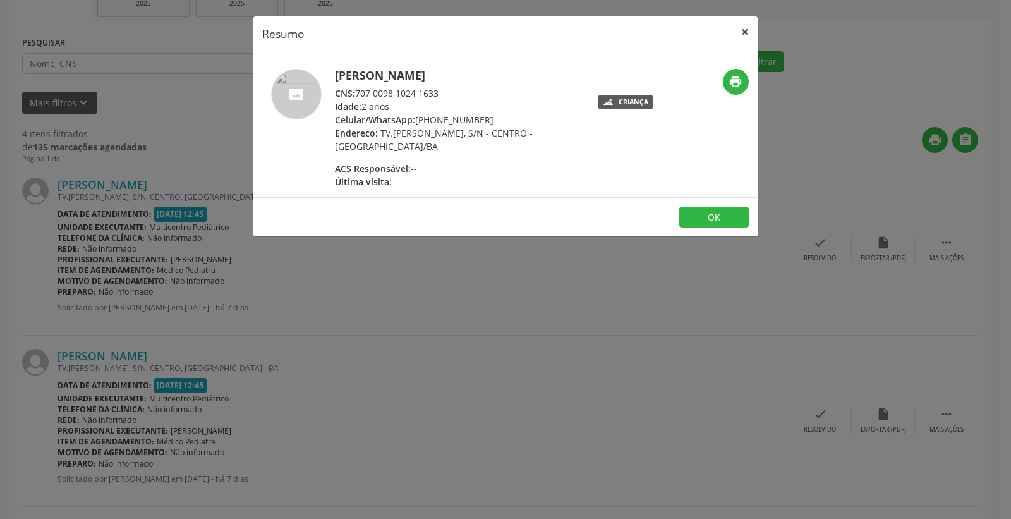
click at [740, 30] on button "×" at bounding box center [744, 31] width 25 height 31
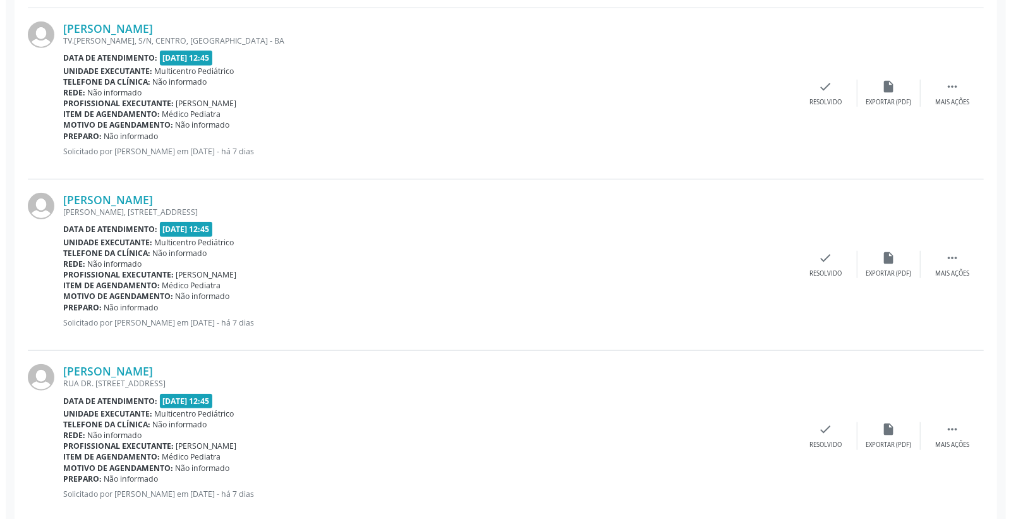
scroll to position [562, 0]
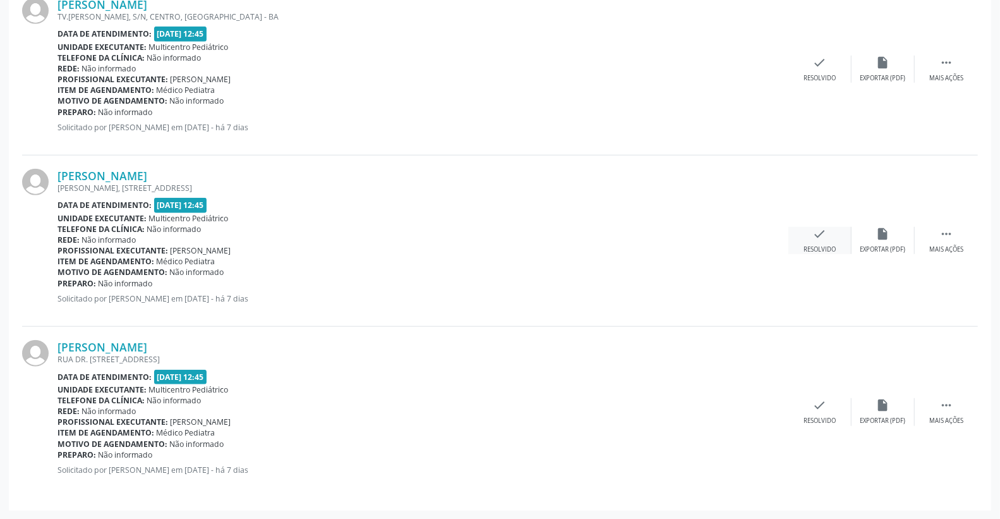
click at [819, 234] on icon "check" at bounding box center [820, 234] width 14 height 14
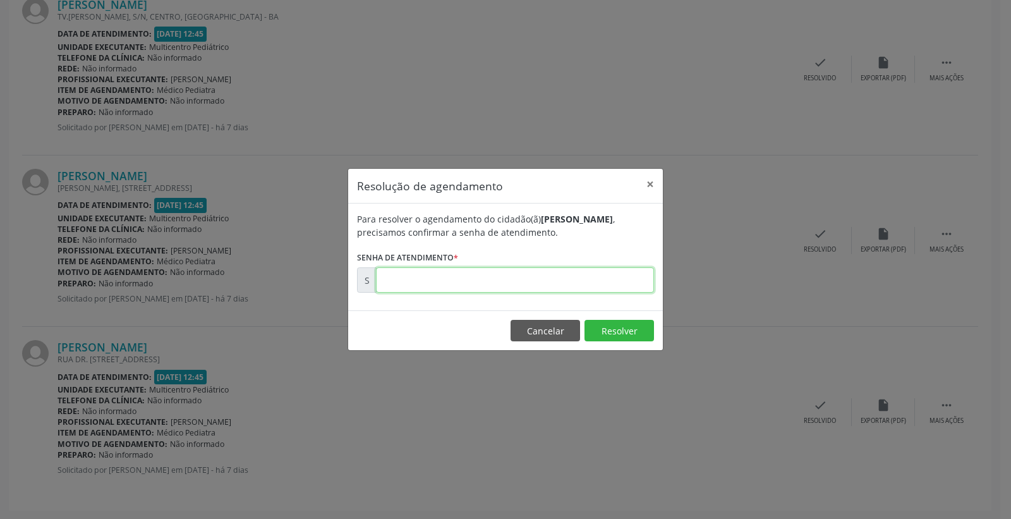
click at [615, 274] on input "text" at bounding box center [515, 279] width 278 height 25
type input "00174309"
click at [628, 320] on button "Resolver" at bounding box center [618, 330] width 69 height 21
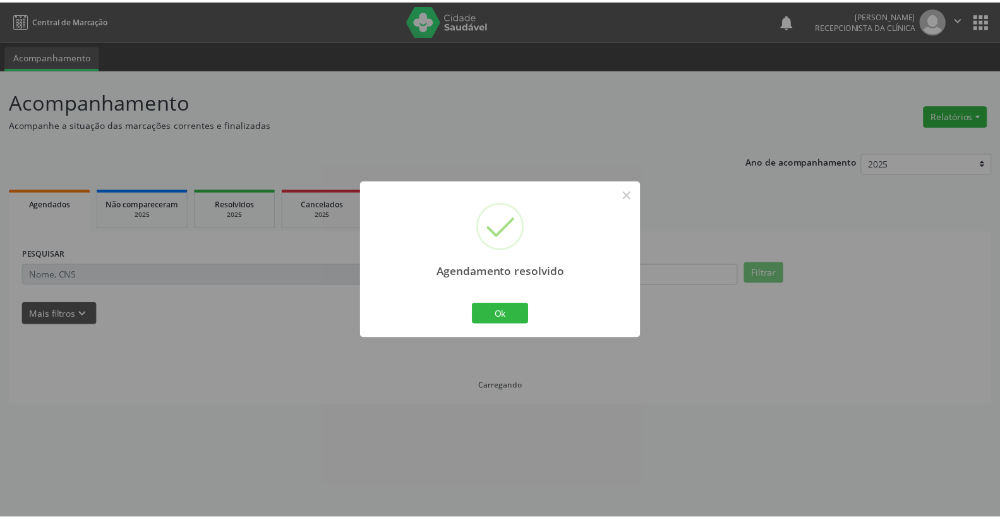
scroll to position [0, 0]
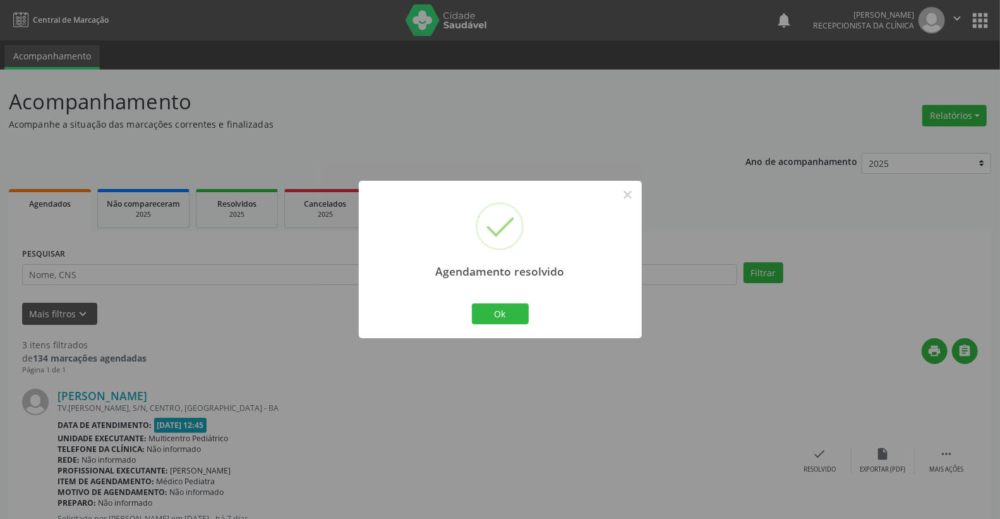
click at [478, 294] on div "Agendamento resolvido × Ok Cancel" at bounding box center [500, 259] width 283 height 157
click at [488, 301] on div "Ok Cancel" at bounding box center [500, 313] width 63 height 27
click at [496, 307] on button "Ok" at bounding box center [500, 313] width 57 height 21
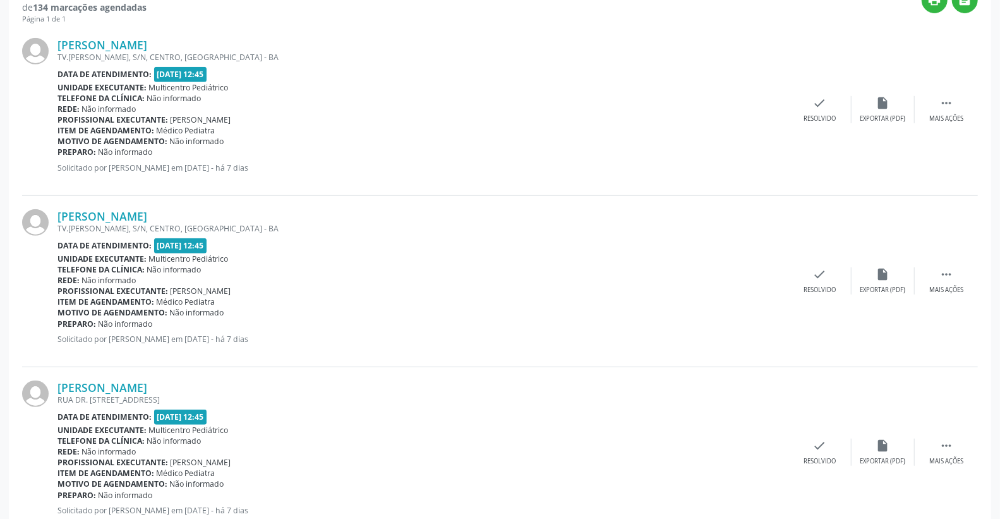
scroll to position [390, 0]
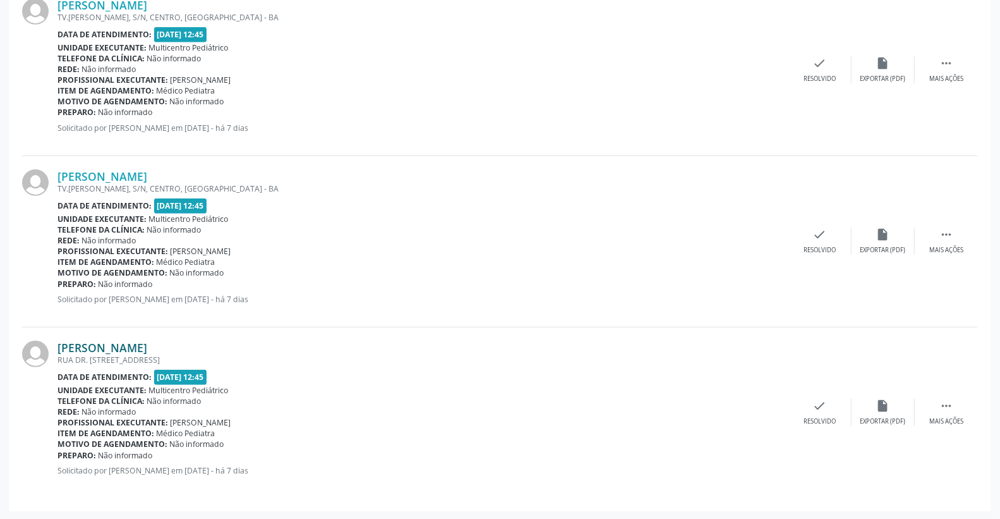
click at [125, 349] on link "[PERSON_NAME]" at bounding box center [102, 347] width 90 height 14
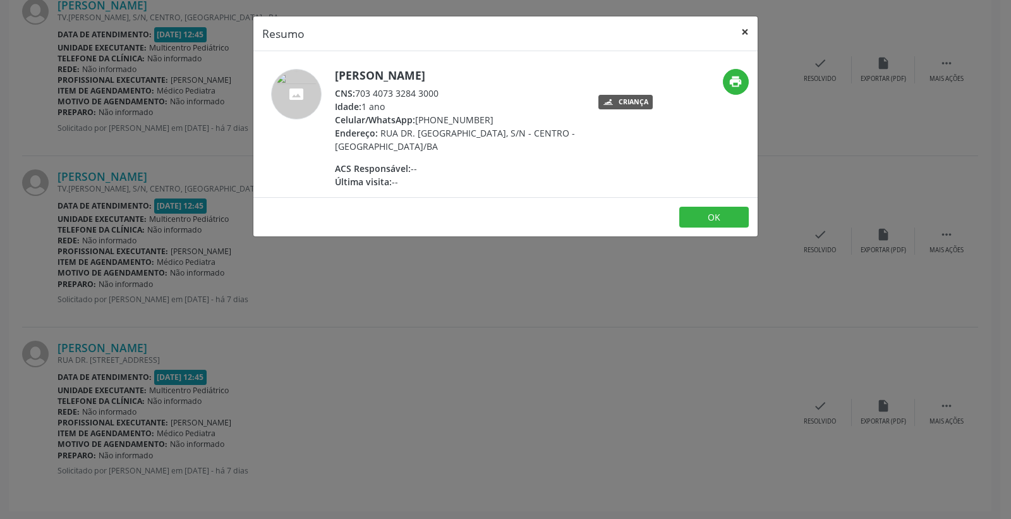
click at [749, 32] on button "×" at bounding box center [744, 31] width 25 height 31
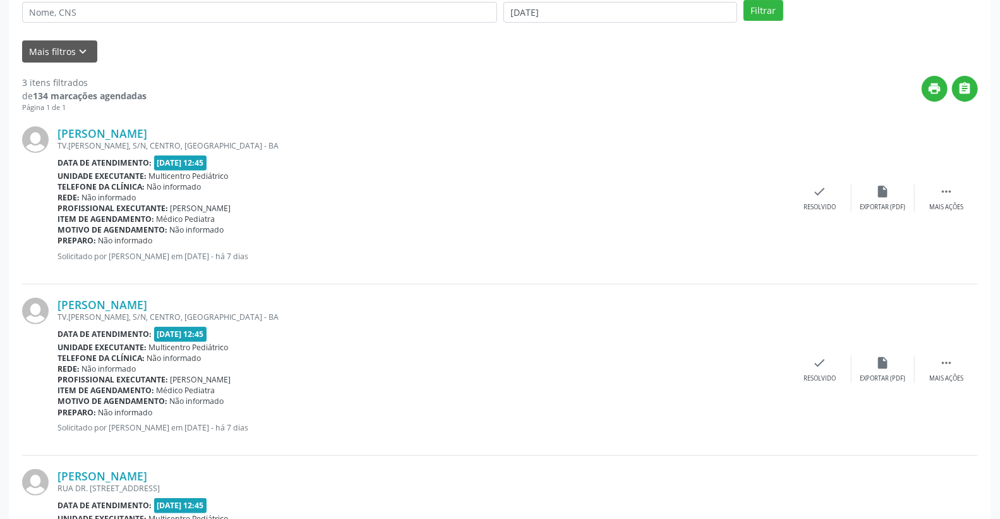
scroll to position [250, 0]
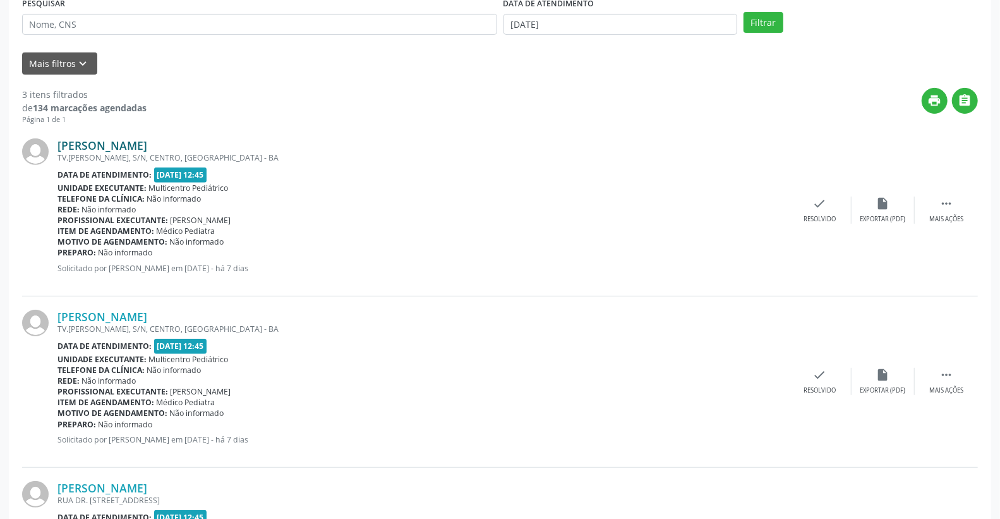
click at [147, 140] on link "[PERSON_NAME]" at bounding box center [102, 145] width 90 height 14
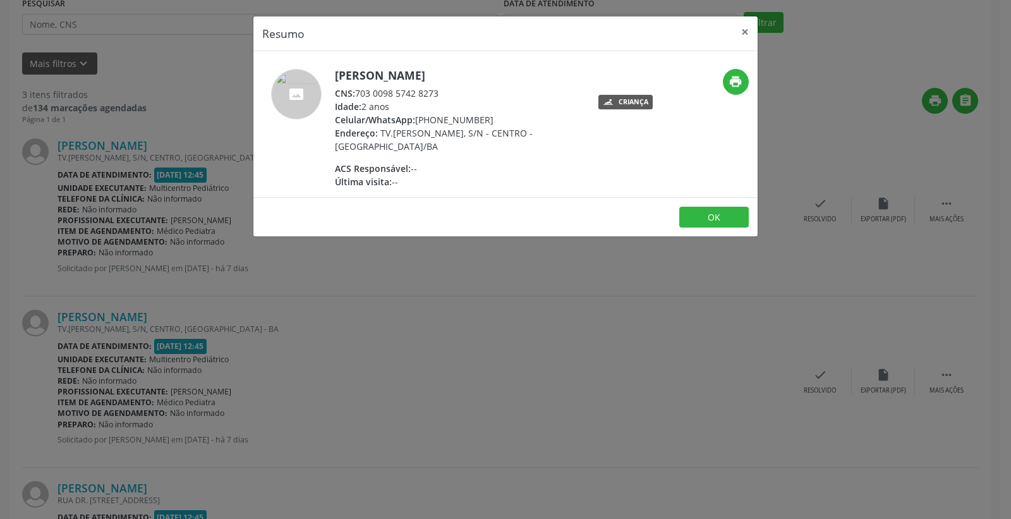
drag, startPoint x: 363, startPoint y: 91, endPoint x: 462, endPoint y: 90, distance: 99.2
click at [471, 91] on div "CNS: 703 0098 5742 8273" at bounding box center [458, 93] width 246 height 13
copy div "703 0098 5742 8273"
click at [747, 33] on button "×" at bounding box center [744, 31] width 25 height 31
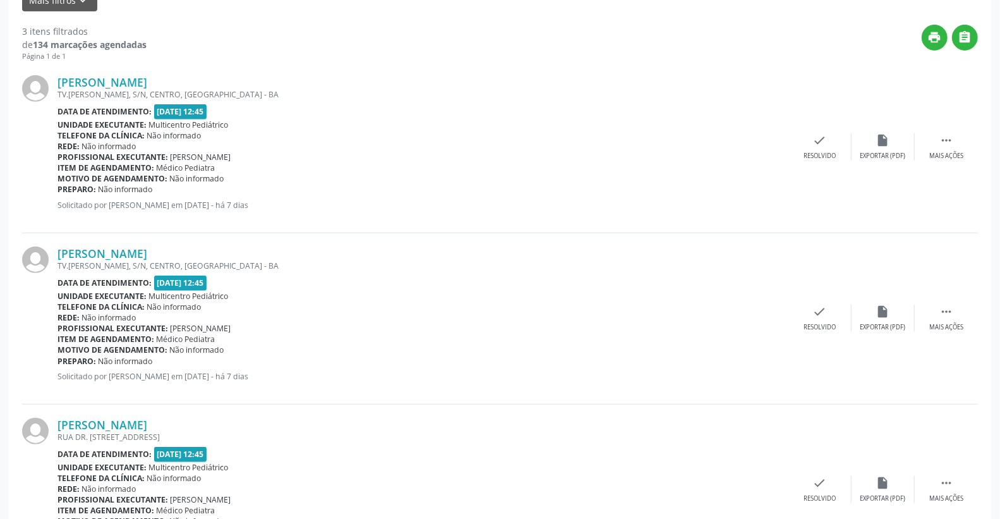
scroll to position [390, 0]
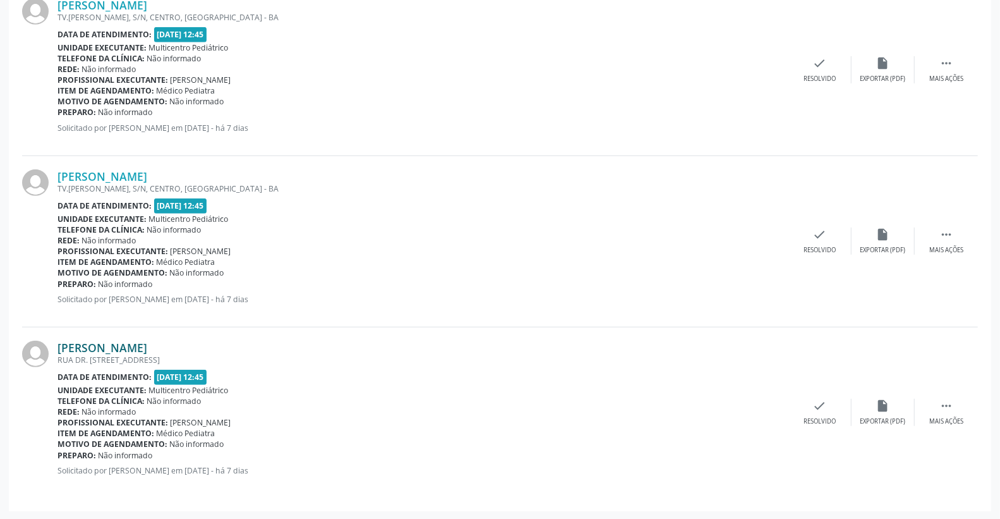
click at [109, 344] on link "[PERSON_NAME]" at bounding box center [102, 347] width 90 height 14
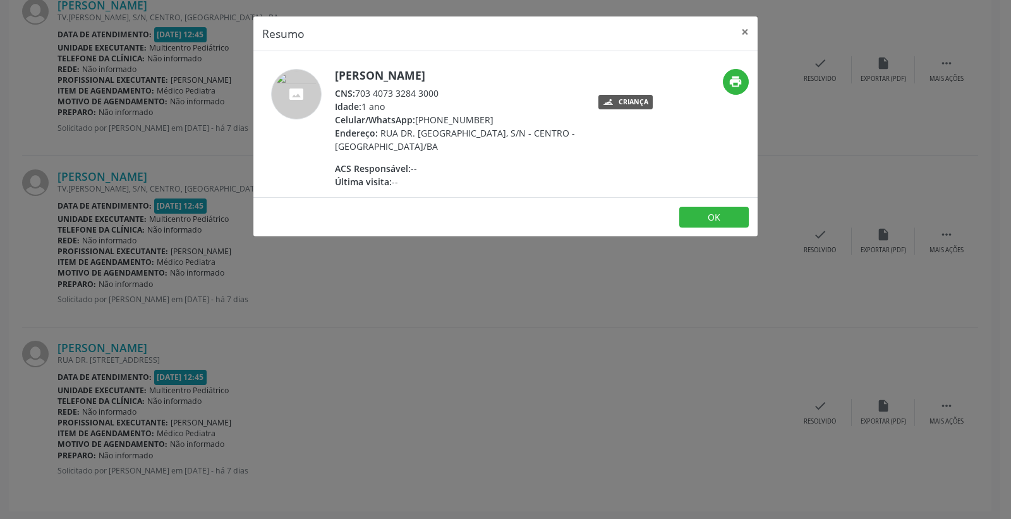
drag, startPoint x: 358, startPoint y: 88, endPoint x: 447, endPoint y: 88, distance: 89.1
click at [447, 88] on div "CNS: 703 4073 3284 3000" at bounding box center [458, 93] width 246 height 13
copy div "703 4073 3284 3000"
click at [752, 27] on button "×" at bounding box center [744, 31] width 25 height 31
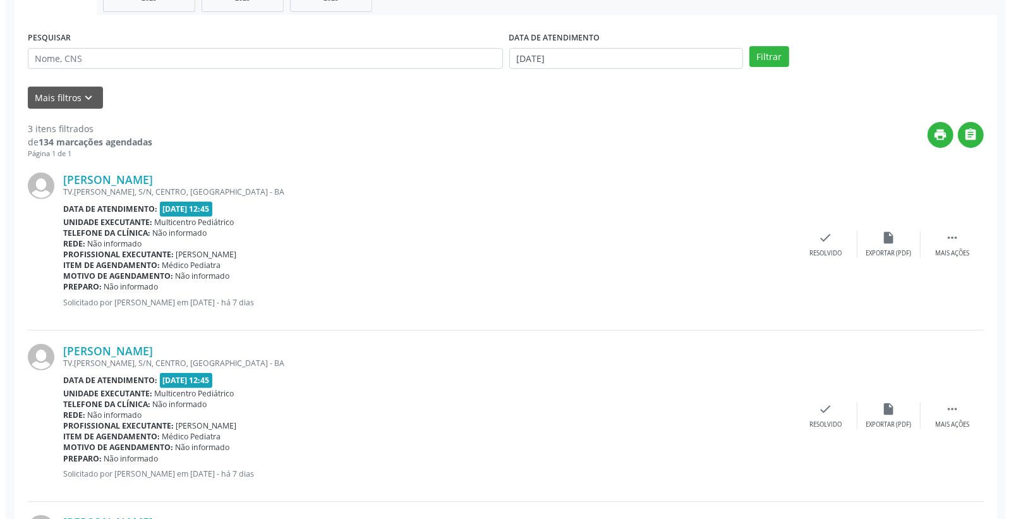
scroll to position [320, 0]
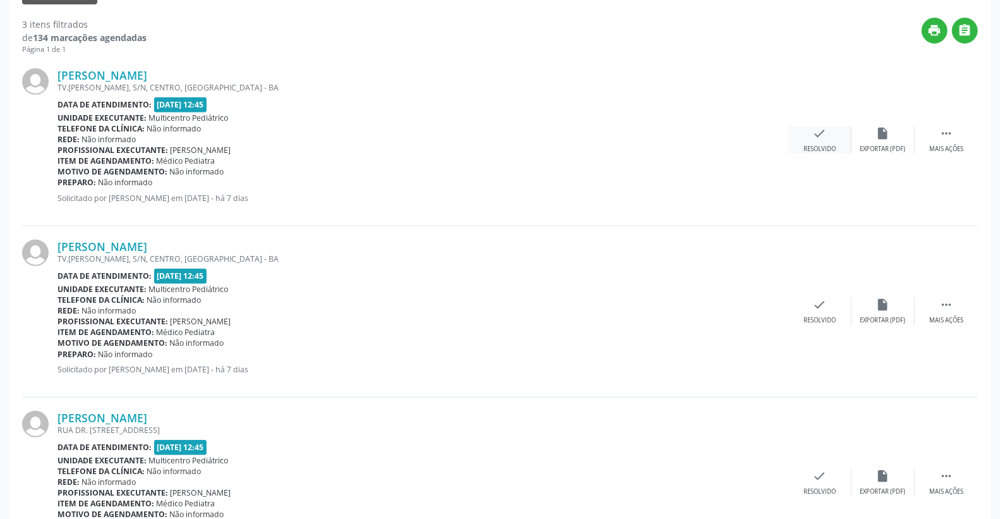
click at [836, 131] on div "check Resolvido" at bounding box center [819, 139] width 63 height 27
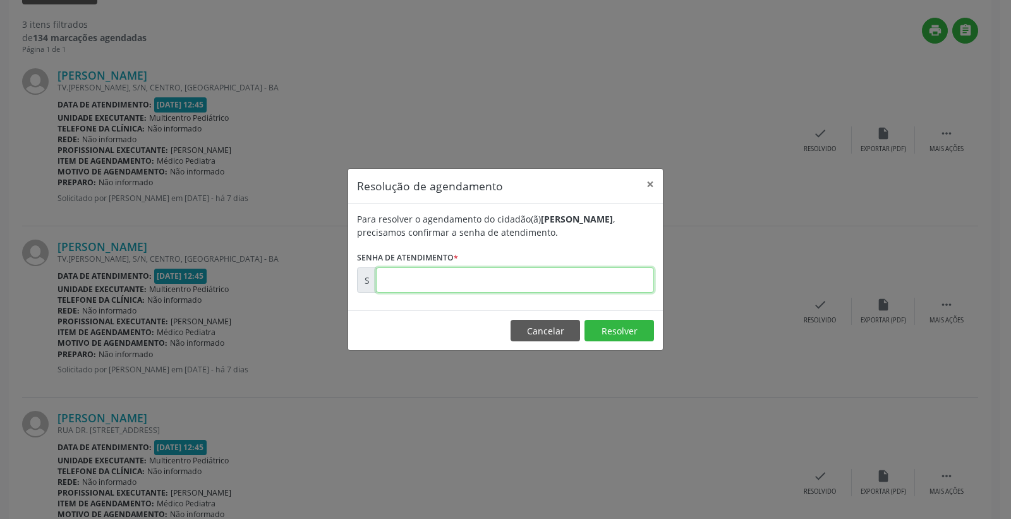
click at [613, 280] on input "text" at bounding box center [515, 279] width 278 height 25
type input "00174262"
click at [626, 325] on button "Resolver" at bounding box center [618, 330] width 69 height 21
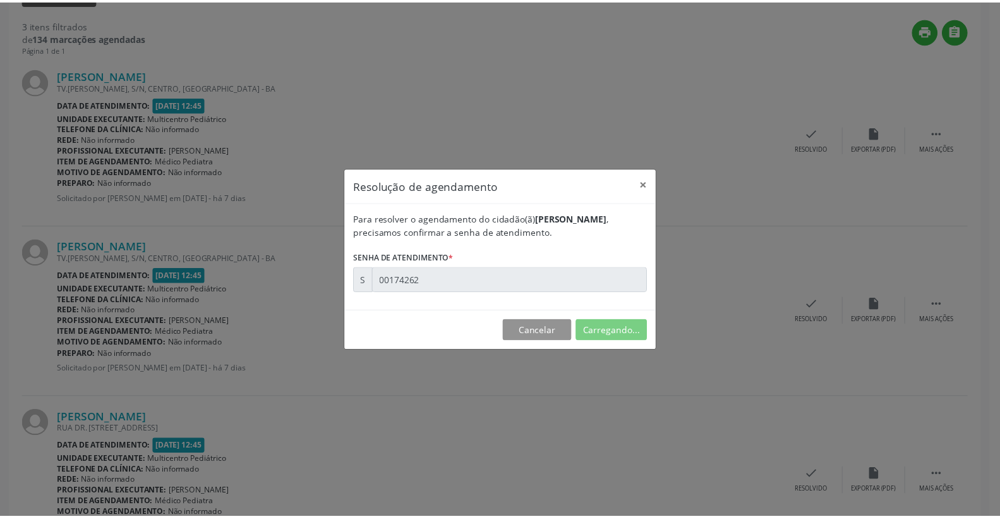
scroll to position [0, 0]
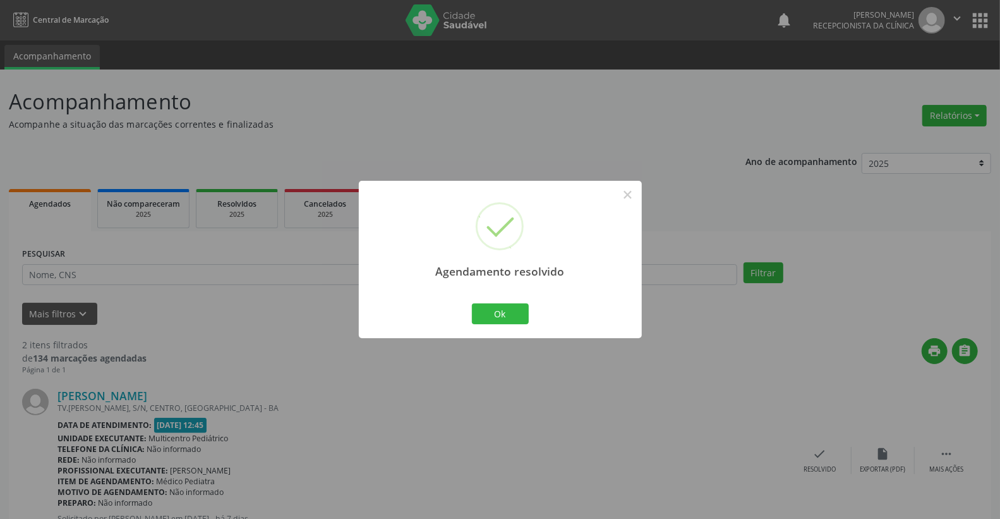
drag, startPoint x: 479, startPoint y: 300, endPoint x: 491, endPoint y: 316, distance: 20.2
click at [480, 301] on div "Ok Cancel" at bounding box center [500, 313] width 63 height 27
click at [491, 316] on button "Ok" at bounding box center [500, 313] width 57 height 21
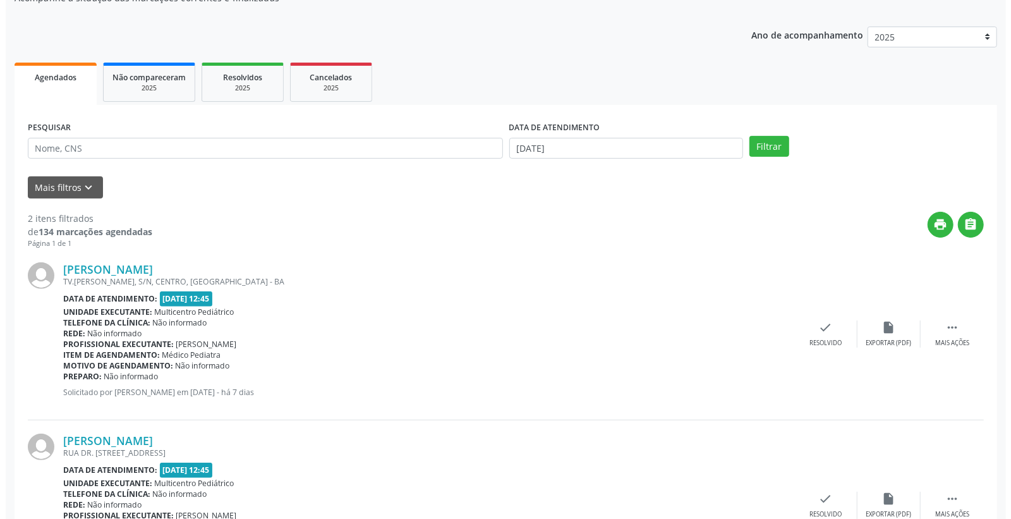
scroll to position [219, 0]
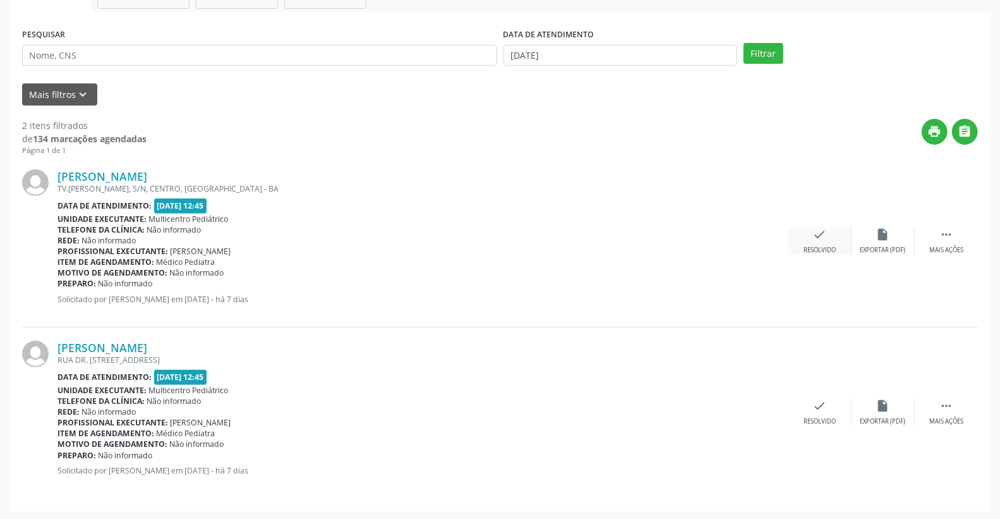
click at [824, 235] on icon "check" at bounding box center [820, 234] width 14 height 14
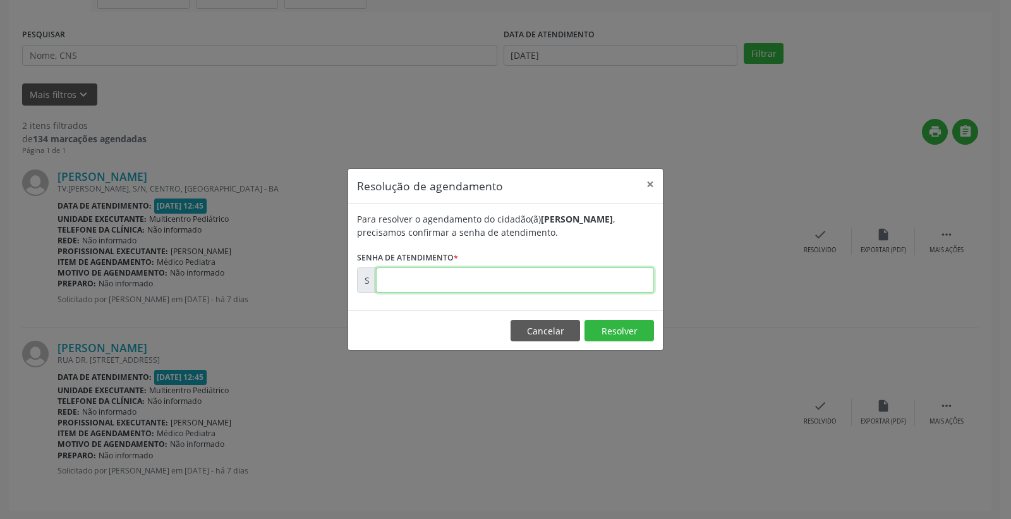
click at [559, 272] on input "text" at bounding box center [515, 279] width 278 height 25
type input "00174263"
click at [605, 327] on button "Resolver" at bounding box center [618, 330] width 69 height 21
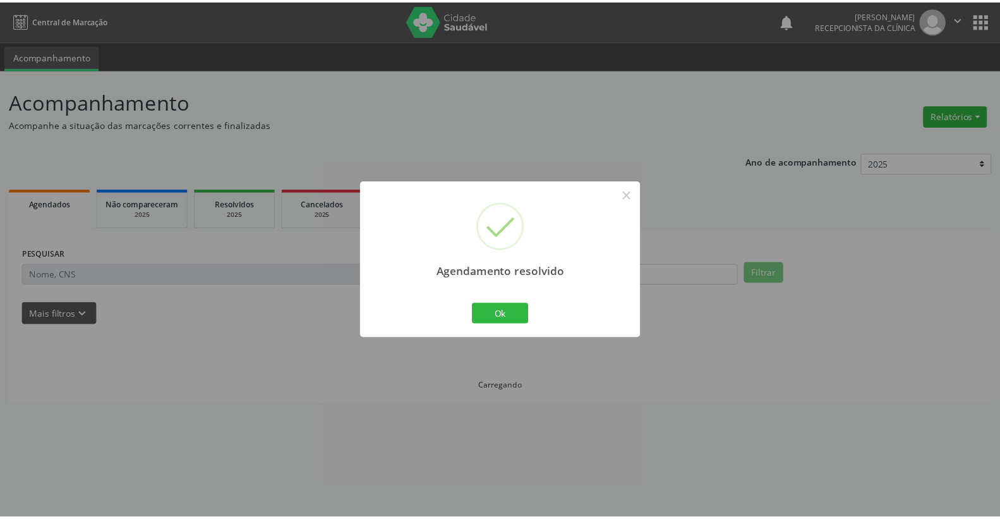
scroll to position [0, 0]
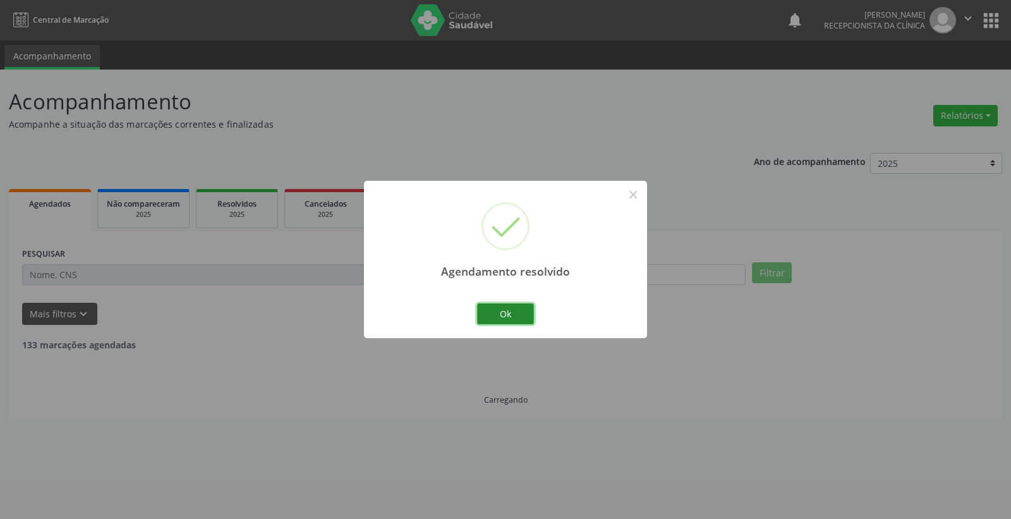
click at [508, 303] on button "Ok" at bounding box center [505, 313] width 57 height 21
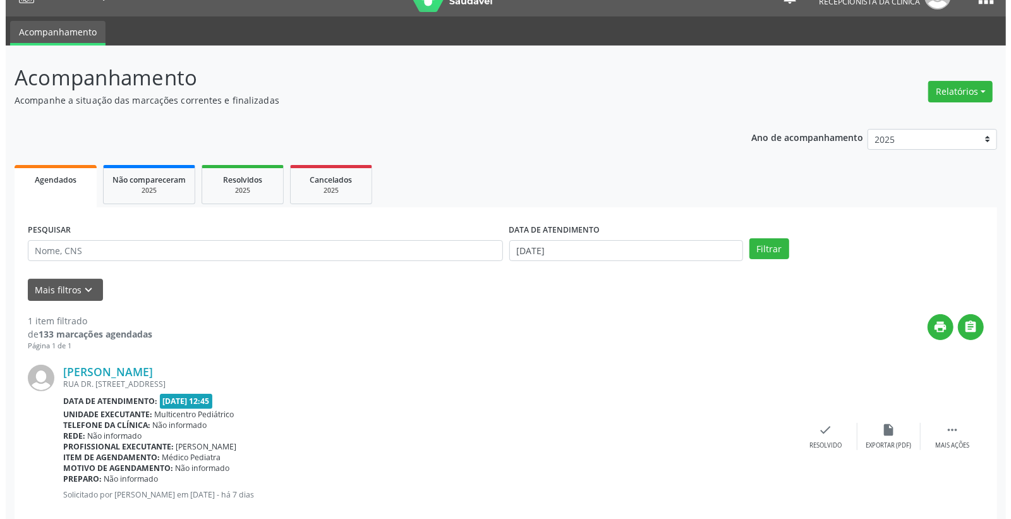
scroll to position [48, 0]
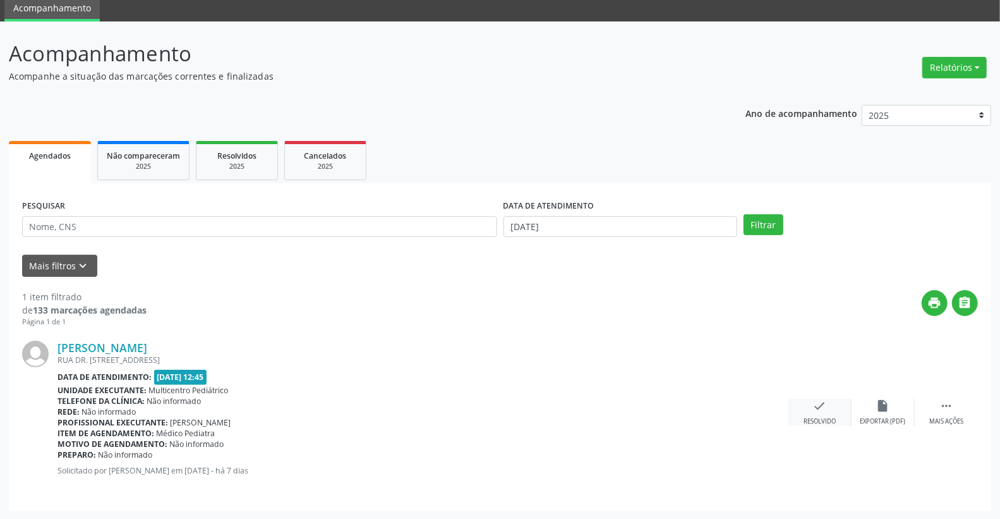
click at [826, 399] on div "check Resolvido" at bounding box center [819, 412] width 63 height 27
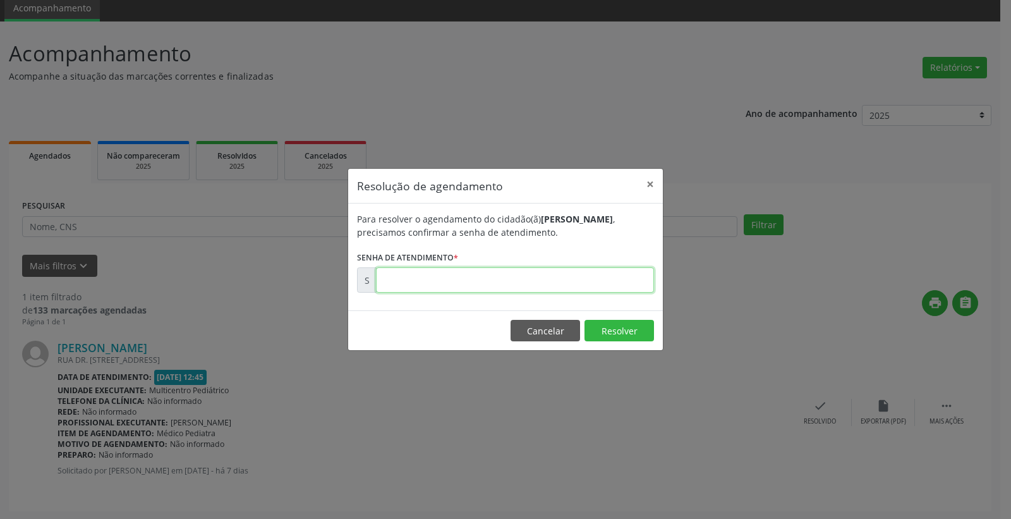
click at [597, 289] on input "text" at bounding box center [515, 279] width 278 height 25
type input "00174357"
click at [613, 324] on button "Resolver" at bounding box center [618, 330] width 69 height 21
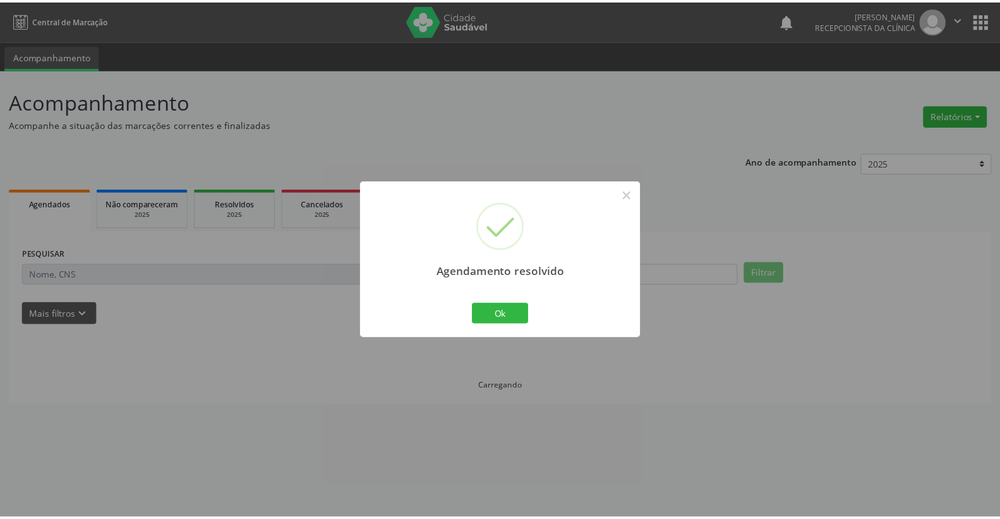
scroll to position [0, 0]
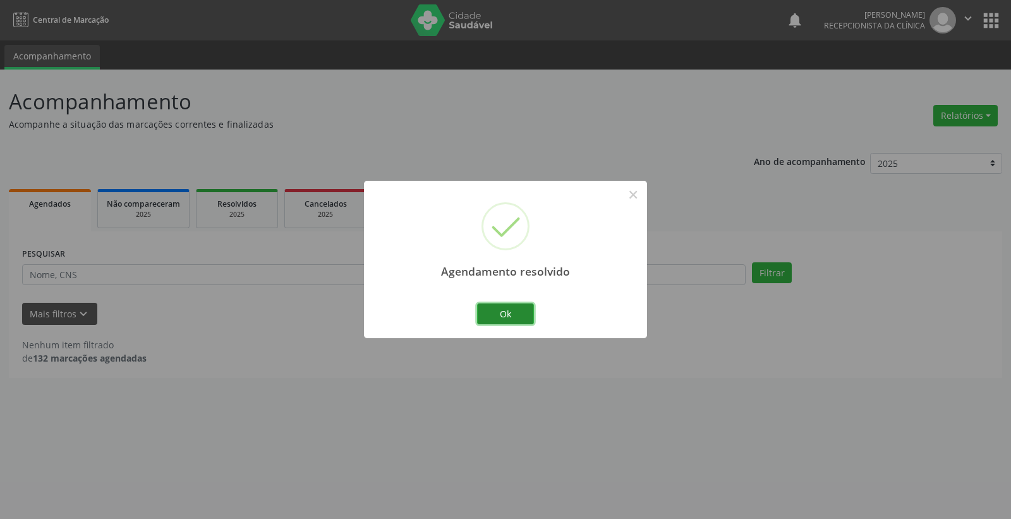
click at [514, 315] on button "Ok" at bounding box center [505, 313] width 57 height 21
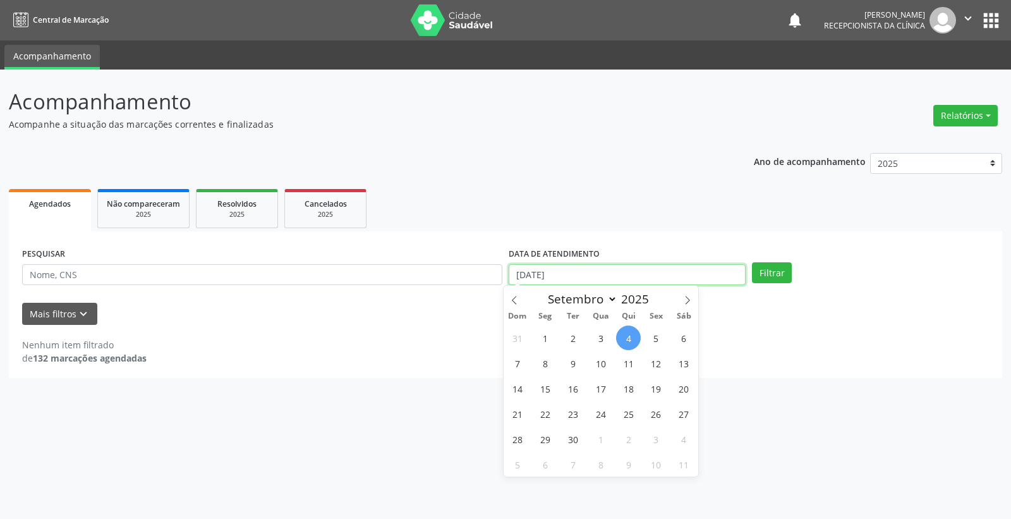
click at [708, 270] on input "[DATE]" at bounding box center [626, 274] width 237 height 21
click at [654, 336] on span "5" at bounding box center [656, 337] width 25 height 25
type input "[DATE]"
click at [654, 336] on span "5" at bounding box center [656, 337] width 25 height 25
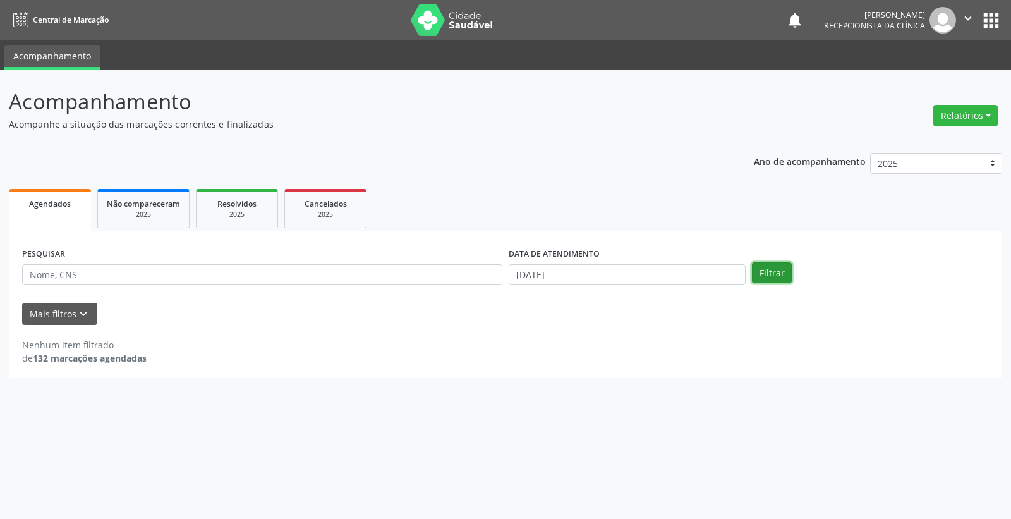
click at [778, 270] on button "Filtrar" at bounding box center [772, 272] width 40 height 21
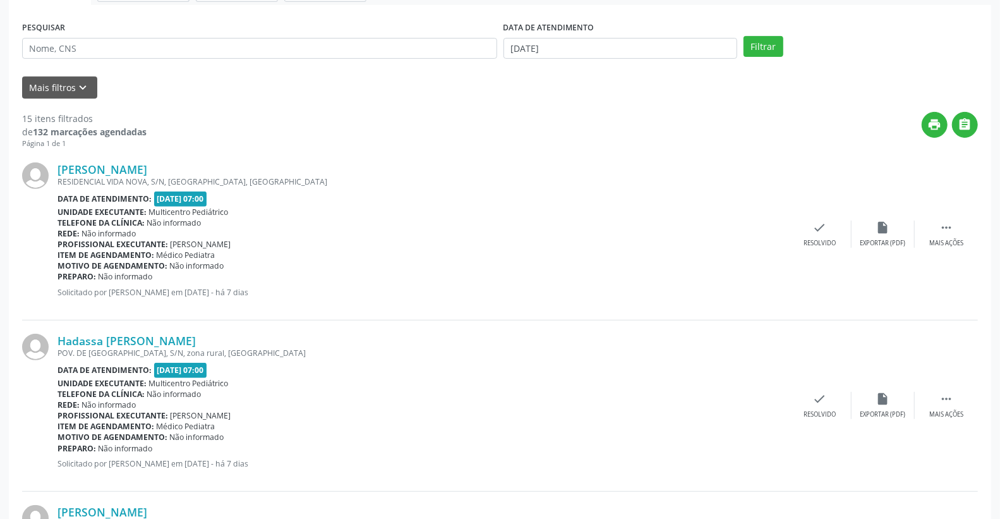
scroll to position [140, 0]
